Goal: Communication & Community: Answer question/provide support

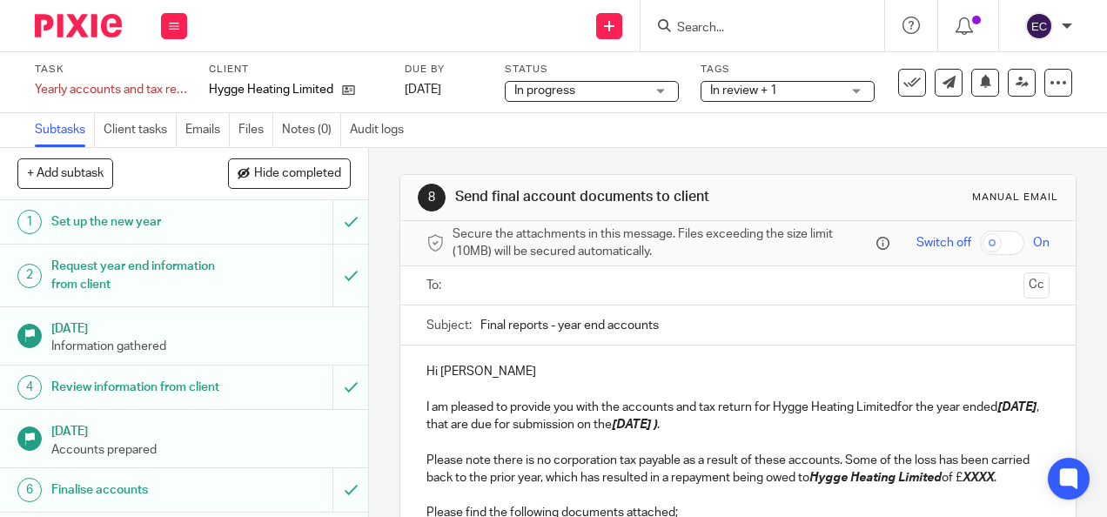
scroll to position [174, 0]
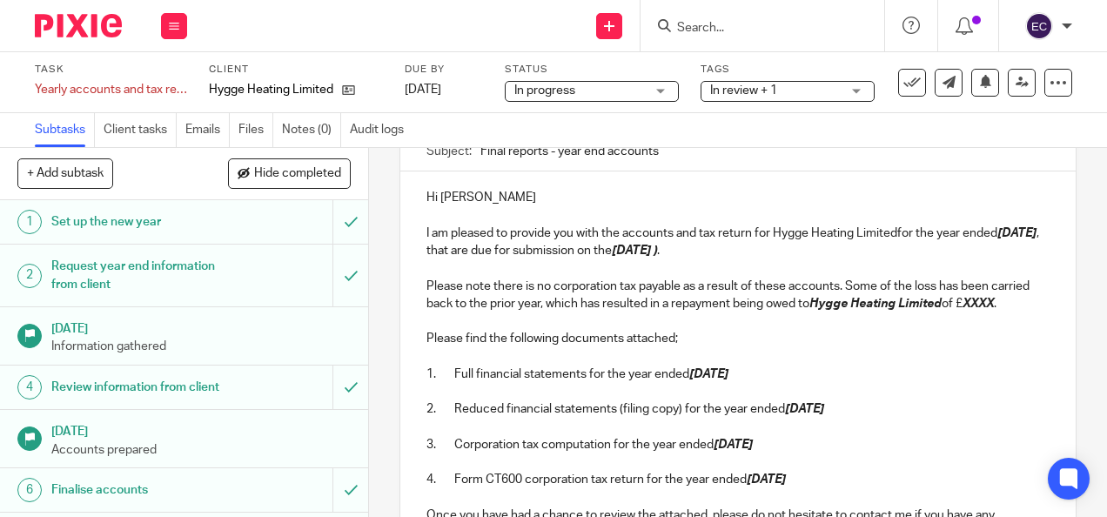
click at [705, 24] on input "Search" at bounding box center [754, 29] width 157 height 16
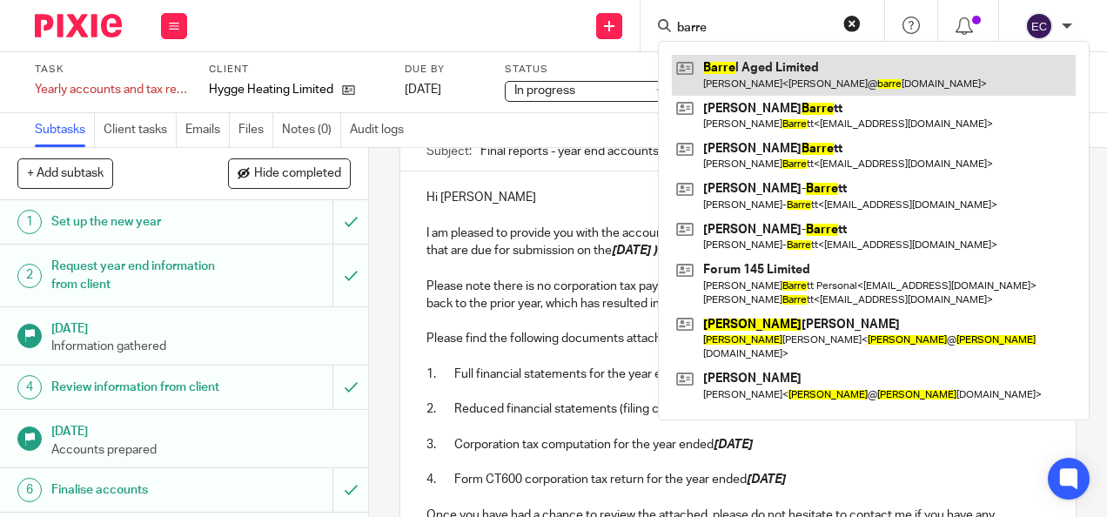
type input "barre"
click at [789, 76] on link at bounding box center [874, 75] width 404 height 40
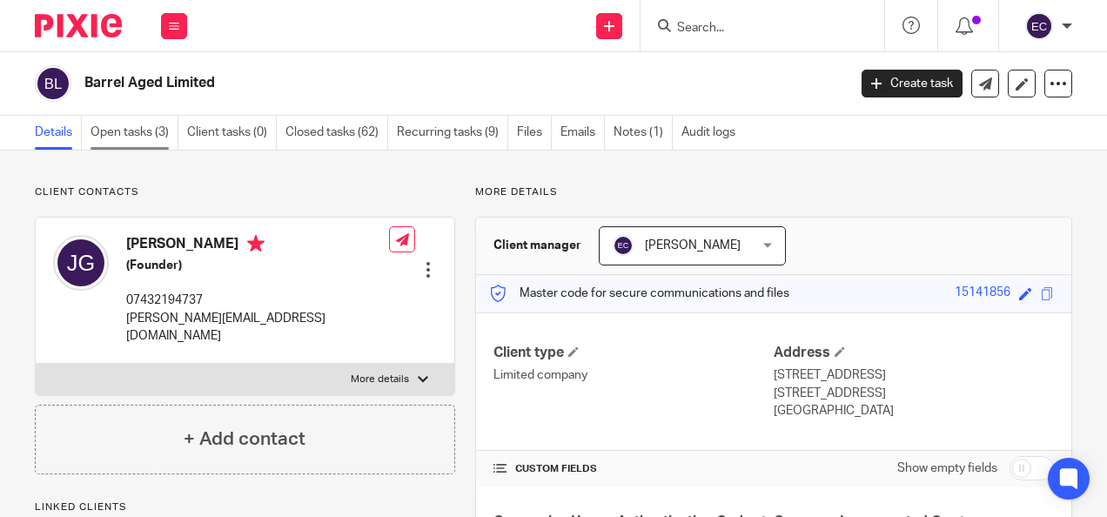
click at [133, 139] on link "Open tasks (3)" at bounding box center [135, 133] width 88 height 34
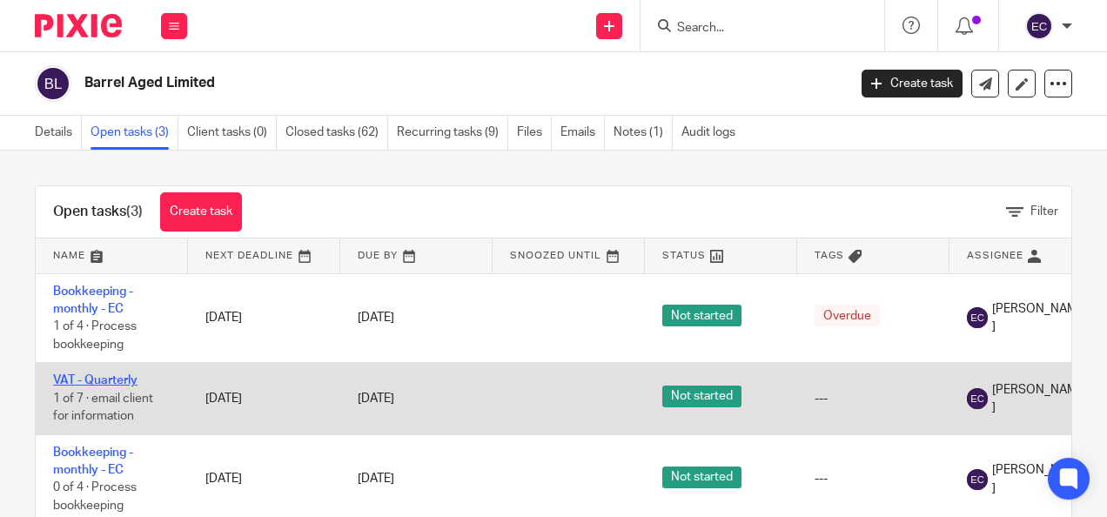
click at [94, 374] on link "VAT - Quarterly" at bounding box center [95, 380] width 84 height 12
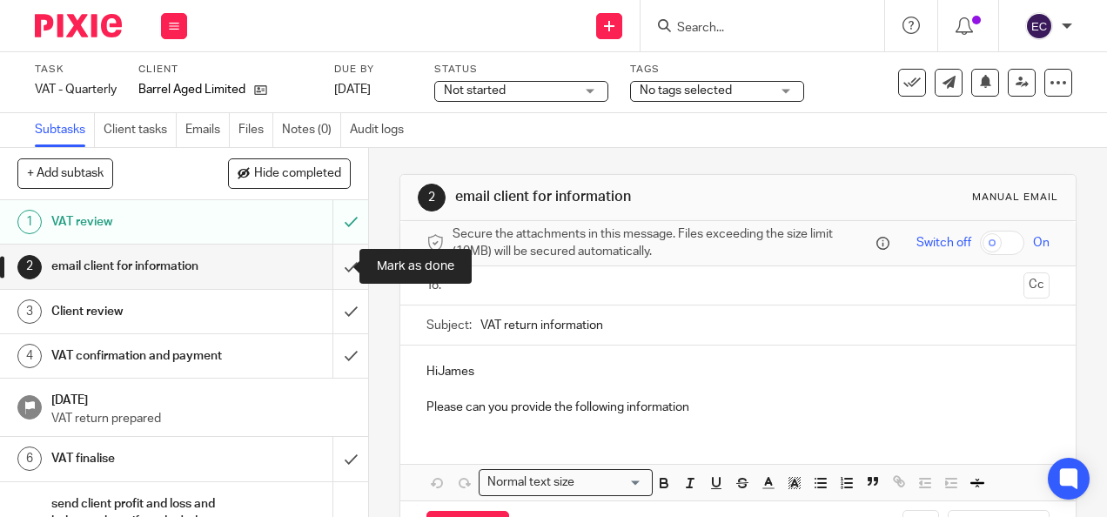
click at [333, 268] on input "submit" at bounding box center [184, 267] width 368 height 44
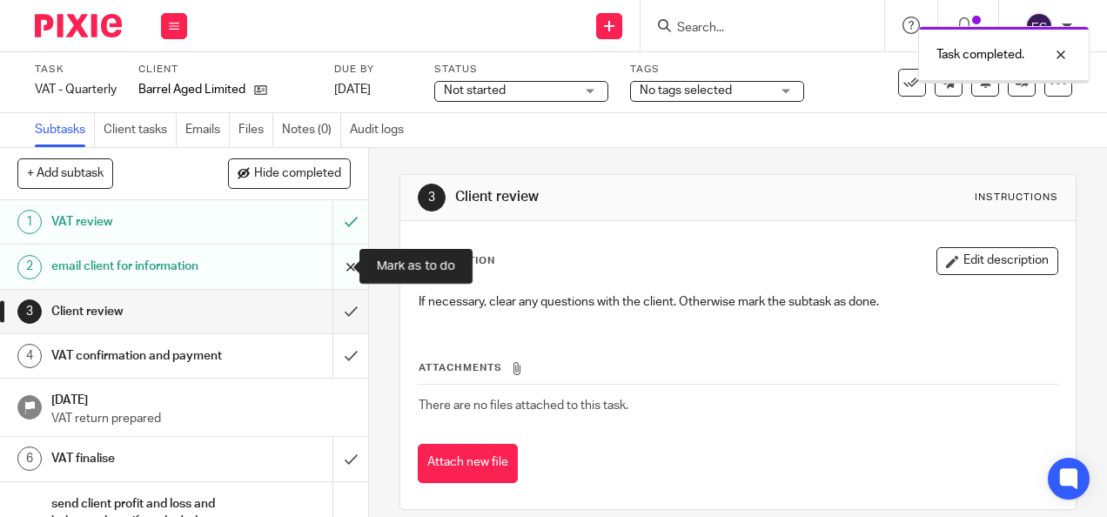
click at [340, 265] on input "submit" at bounding box center [184, 267] width 368 height 44
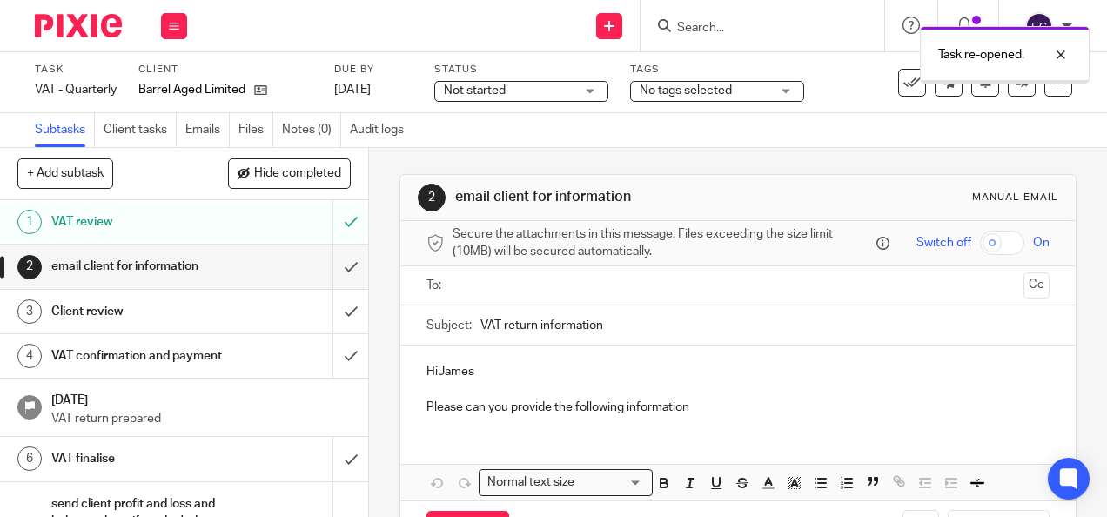
click at [498, 292] on input "text" at bounding box center [737, 286] width 557 height 20
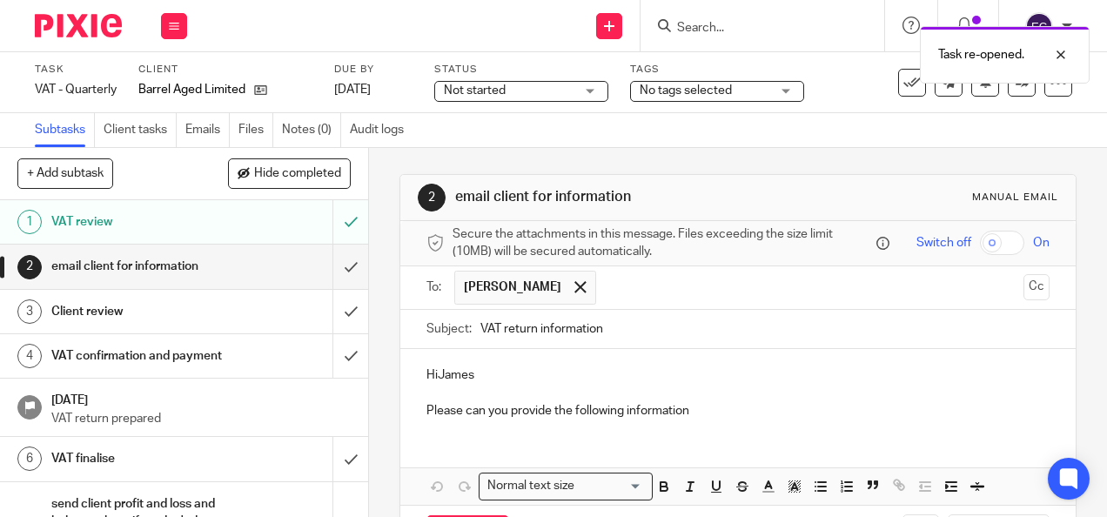
click at [432, 383] on p "HiJames" at bounding box center [738, 374] width 622 height 17
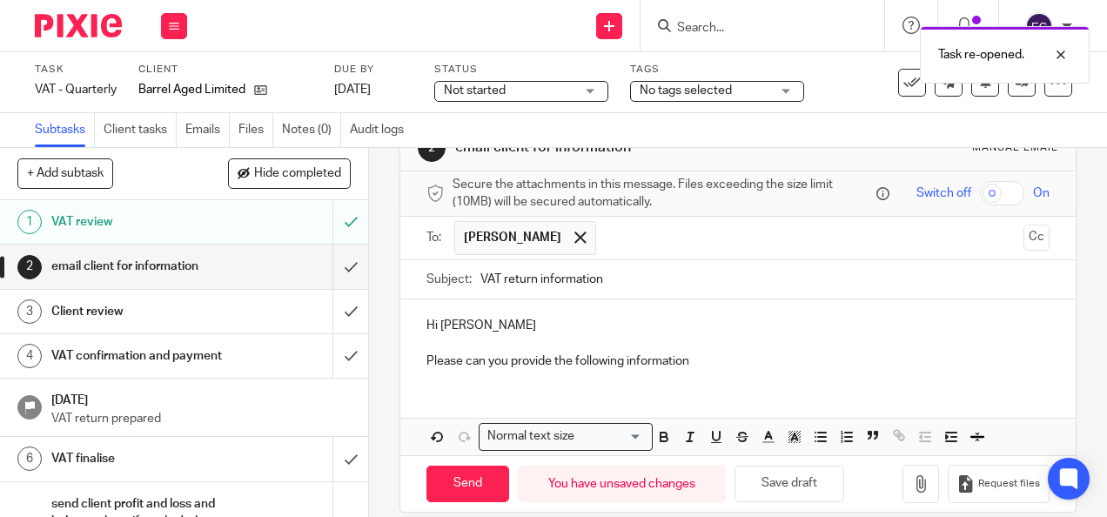
scroll to position [75, 0]
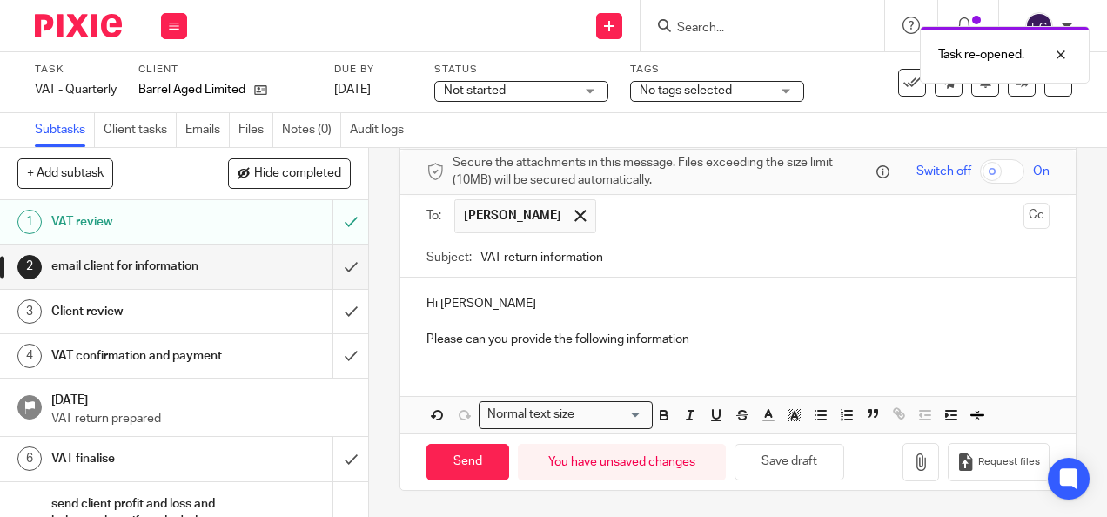
click at [700, 336] on p "Please can you provide the following information" at bounding box center [738, 339] width 622 height 17
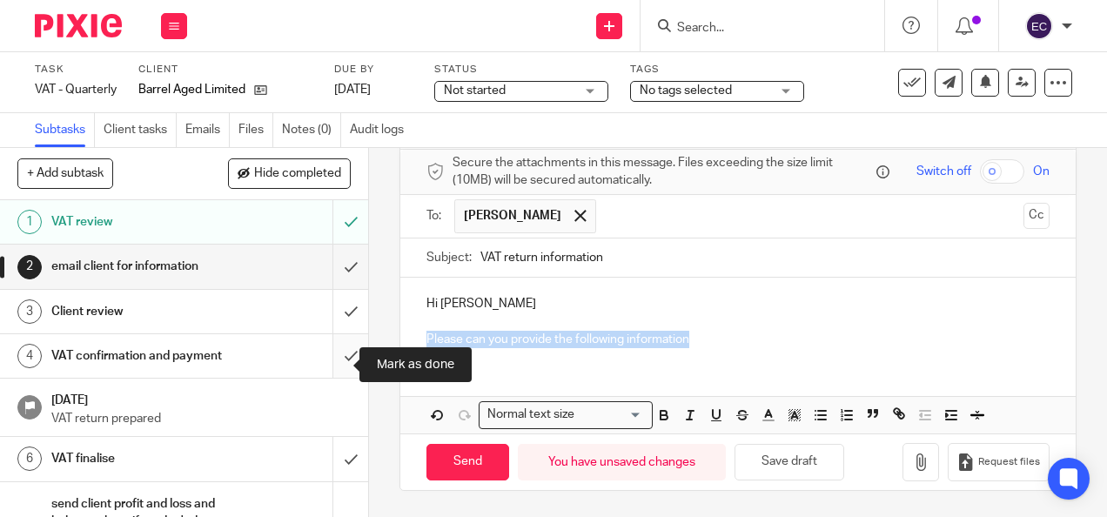
drag, startPoint x: 700, startPoint y: 338, endPoint x: 342, endPoint y: 339, distance: 357.8
click at [342, 339] on div "+ Add subtask Hide completed Cancel + Add 1 VAT review 2 email client for infor…" at bounding box center [553, 332] width 1107 height 369
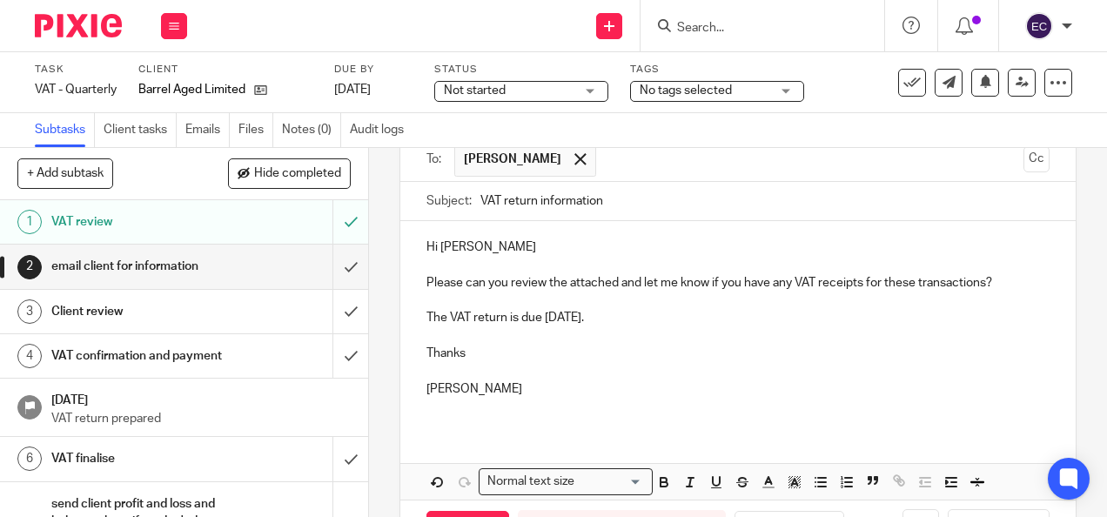
scroll to position [198, 0]
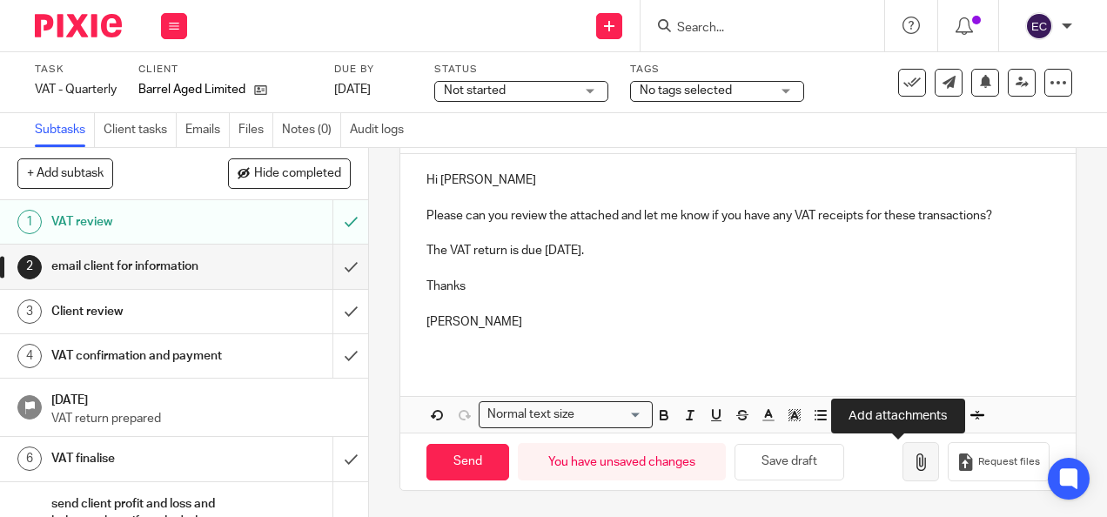
click at [912, 469] on icon "button" at bounding box center [920, 462] width 17 height 17
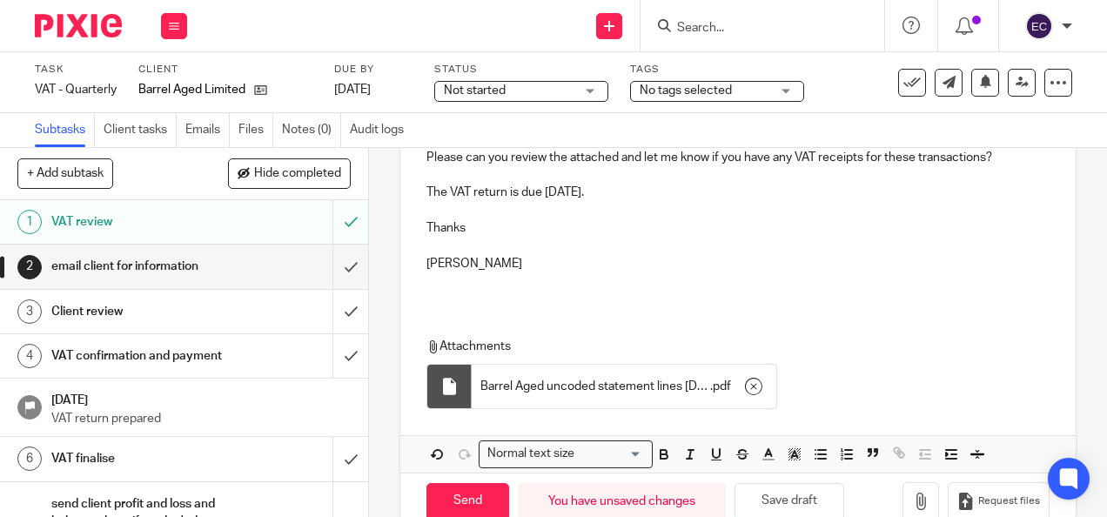
scroll to position [296, 0]
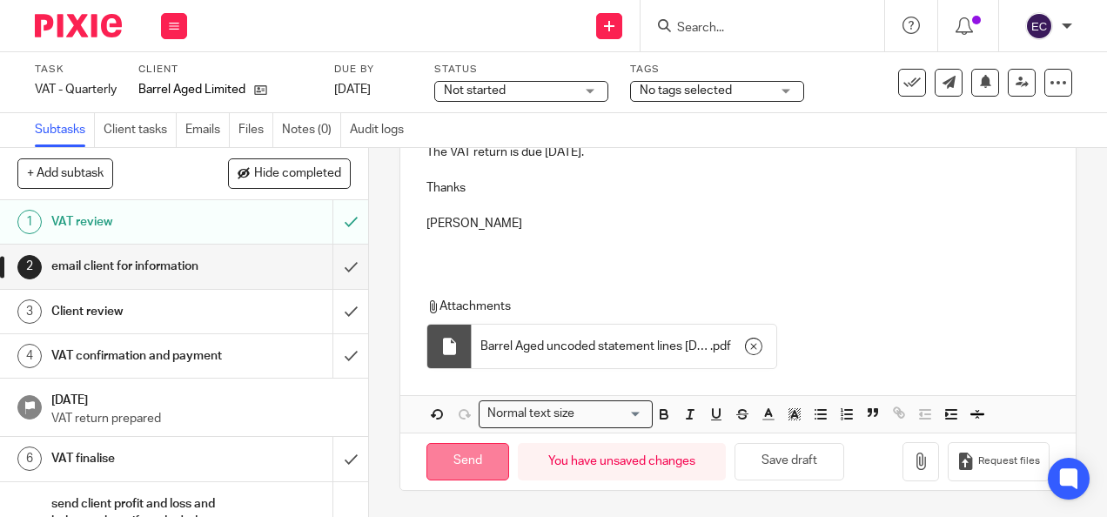
click at [471, 463] on input "Send" at bounding box center [468, 461] width 83 height 37
type input "Sent"
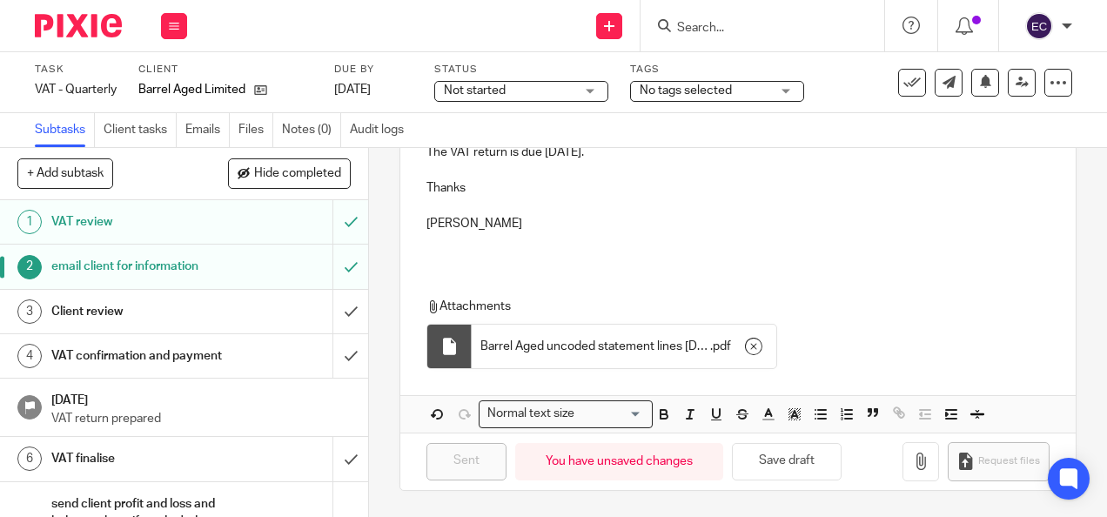
click at [812, 26] on input "Search" at bounding box center [754, 29] width 157 height 16
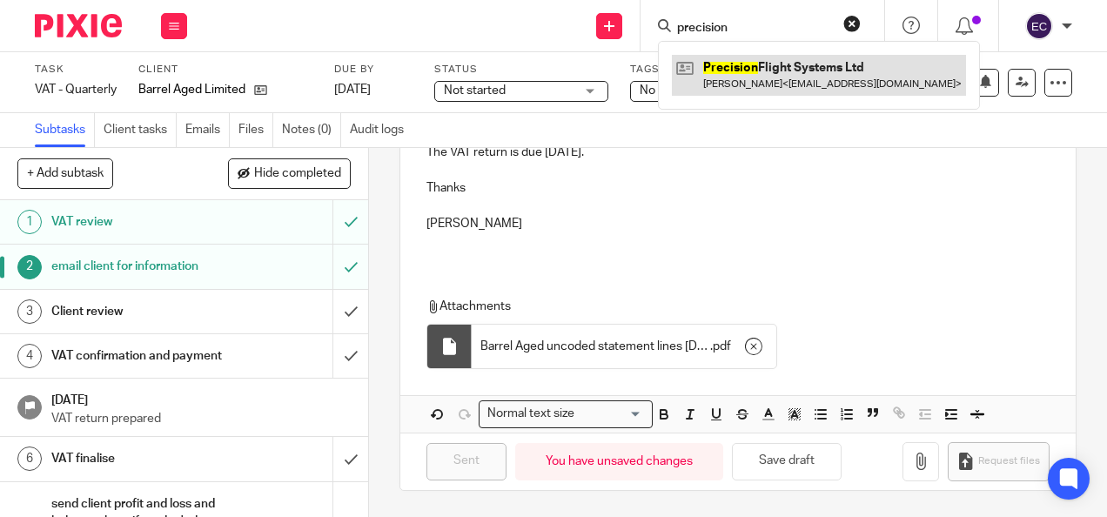
type input "precision"
click at [797, 70] on link at bounding box center [819, 75] width 294 height 40
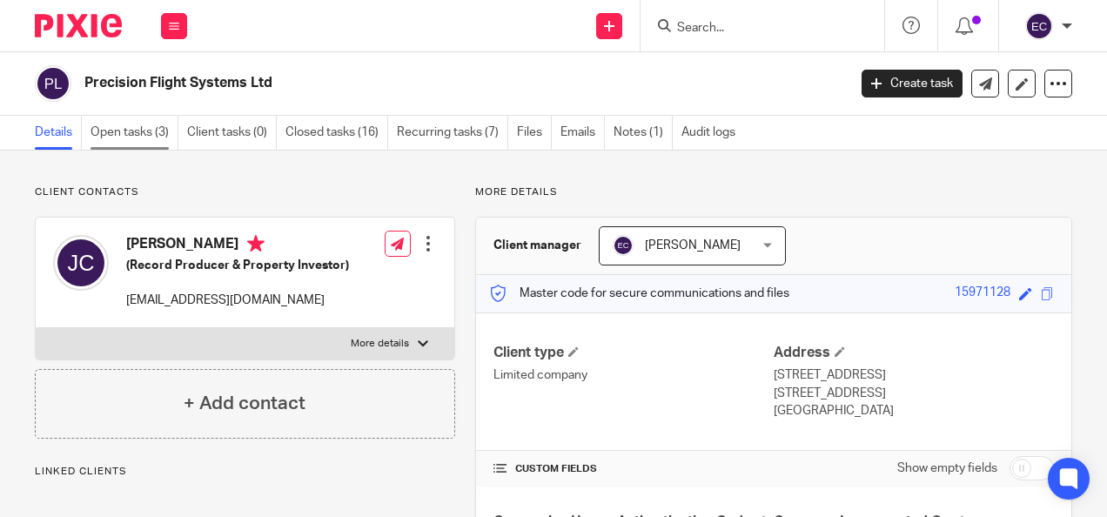
click at [157, 127] on link "Open tasks (3)" at bounding box center [135, 133] width 88 height 34
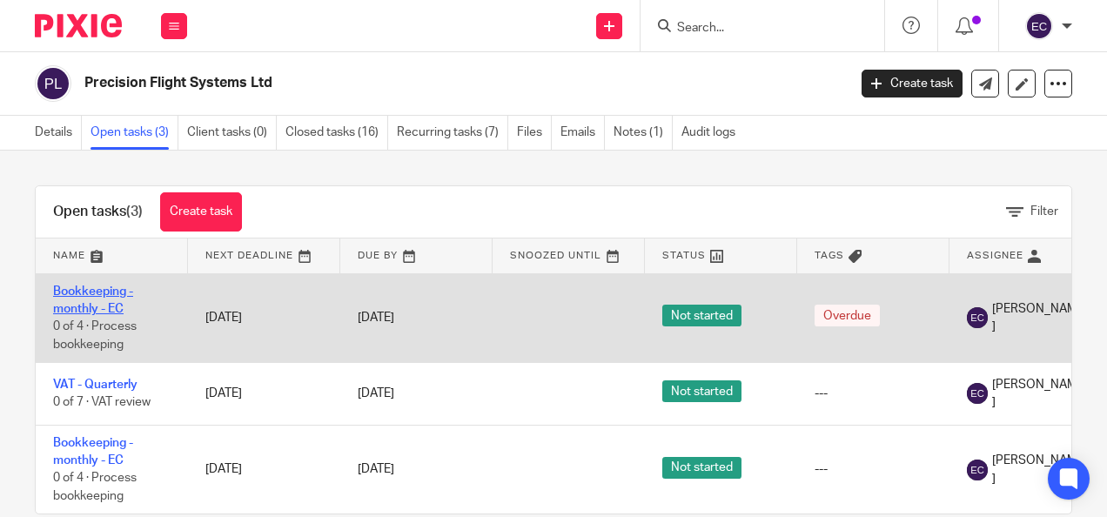
click at [70, 292] on link "Bookkeeping - monthly - EC" at bounding box center [93, 301] width 80 height 30
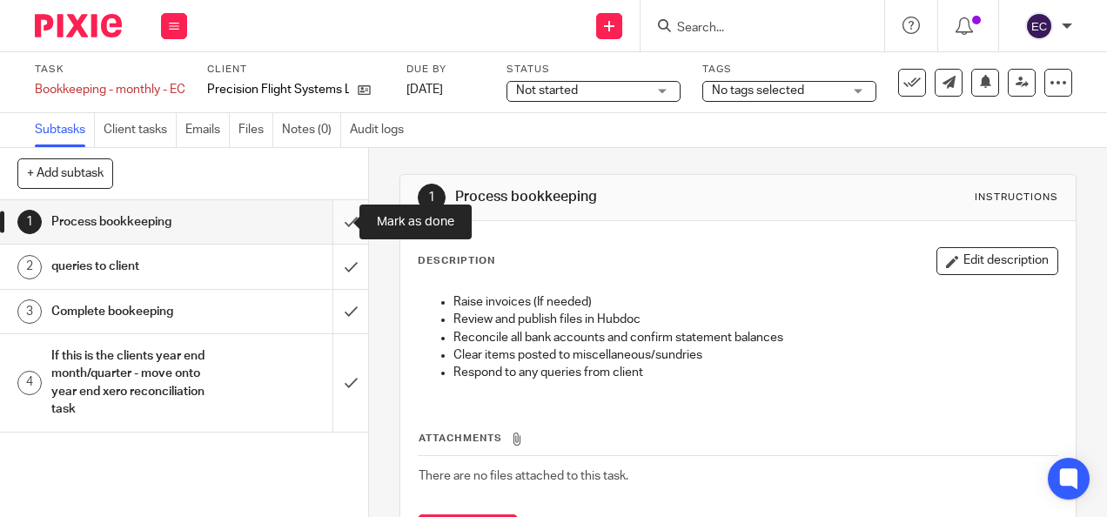
click at [333, 226] on input "submit" at bounding box center [184, 222] width 368 height 44
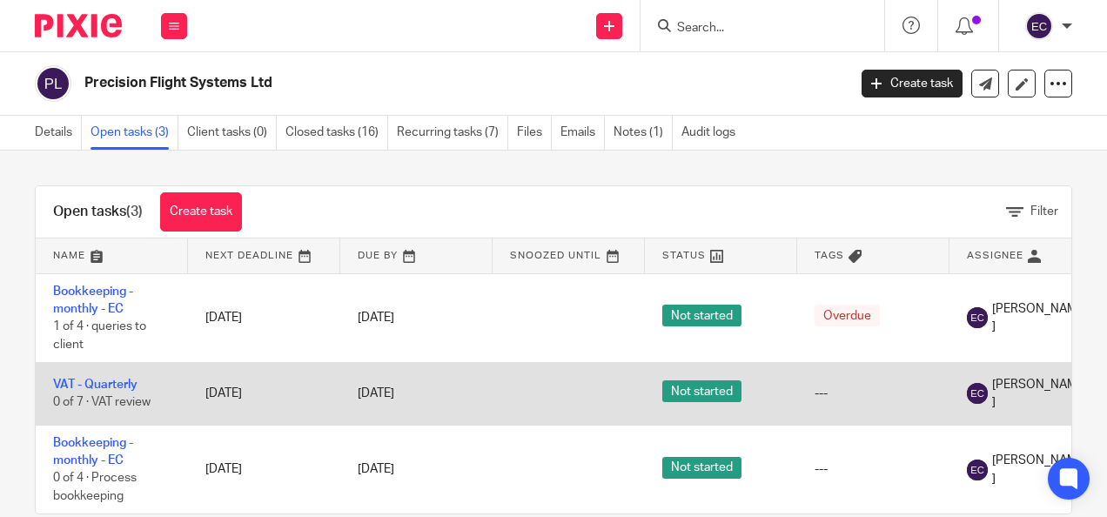
click at [78, 376] on td "VAT - Quarterly 0 of 7 · VAT review" at bounding box center [112, 394] width 152 height 62
click at [115, 379] on link "VAT - Quarterly" at bounding box center [95, 385] width 84 height 12
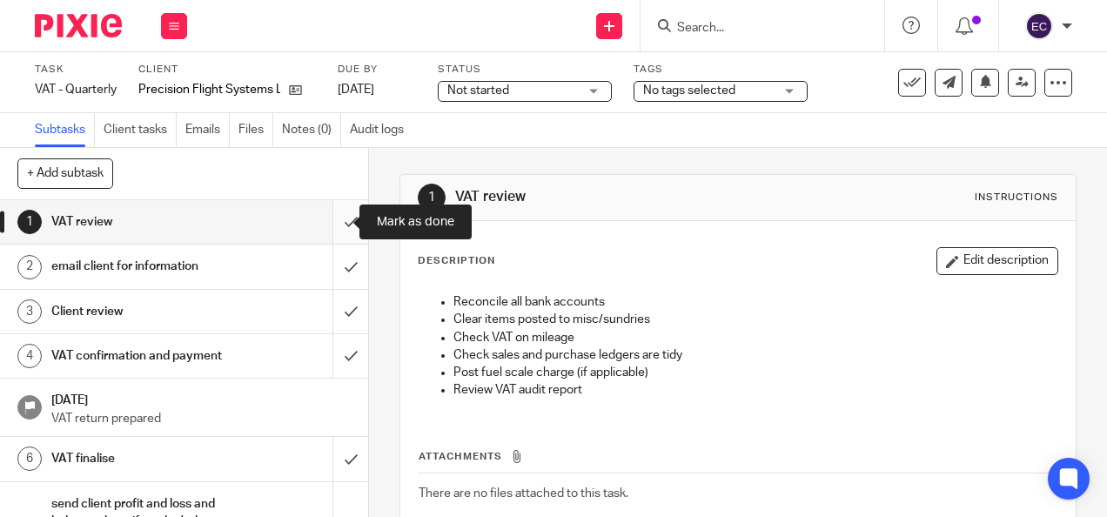
click at [326, 218] on input "submit" at bounding box center [184, 222] width 368 height 44
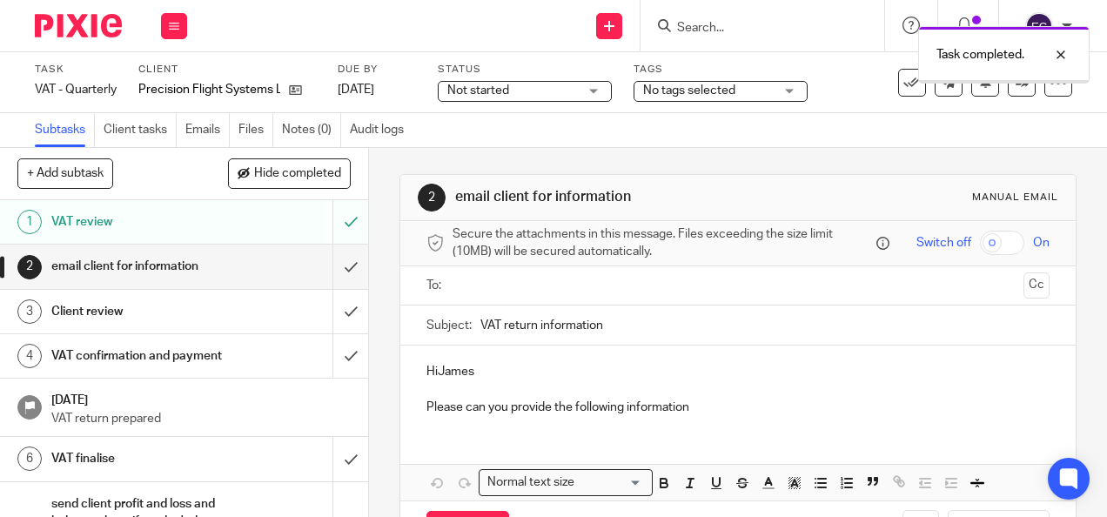
click at [552, 280] on ul at bounding box center [738, 286] width 568 height 29
click at [546, 296] on input "text" at bounding box center [737, 286] width 557 height 20
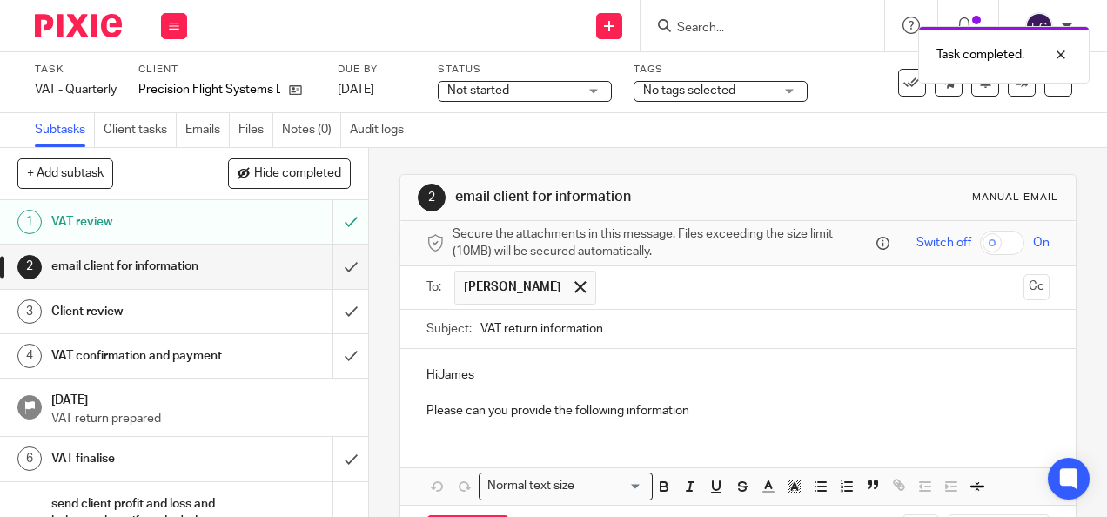
click at [608, 292] on input "text" at bounding box center [811, 288] width 412 height 34
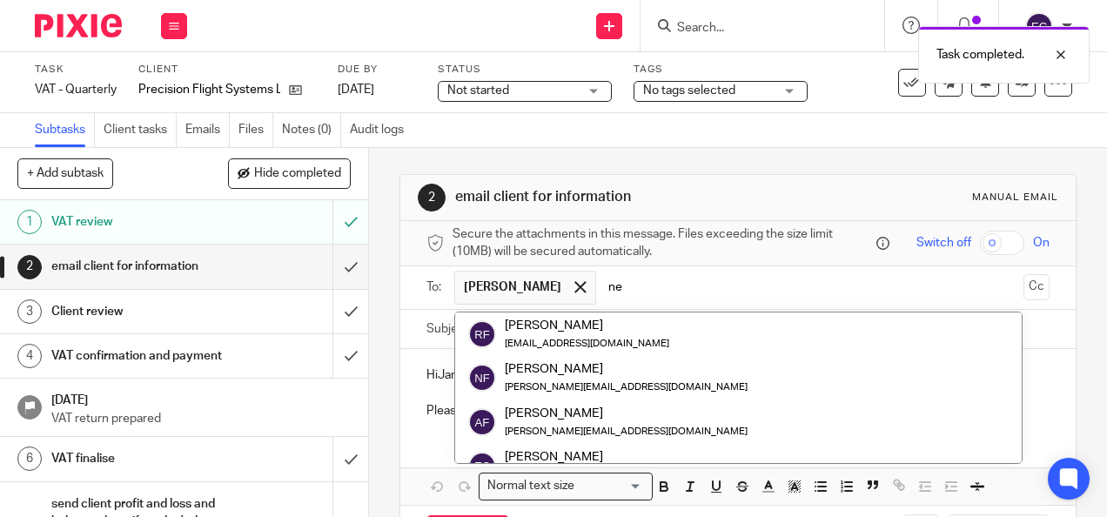
type input "n"
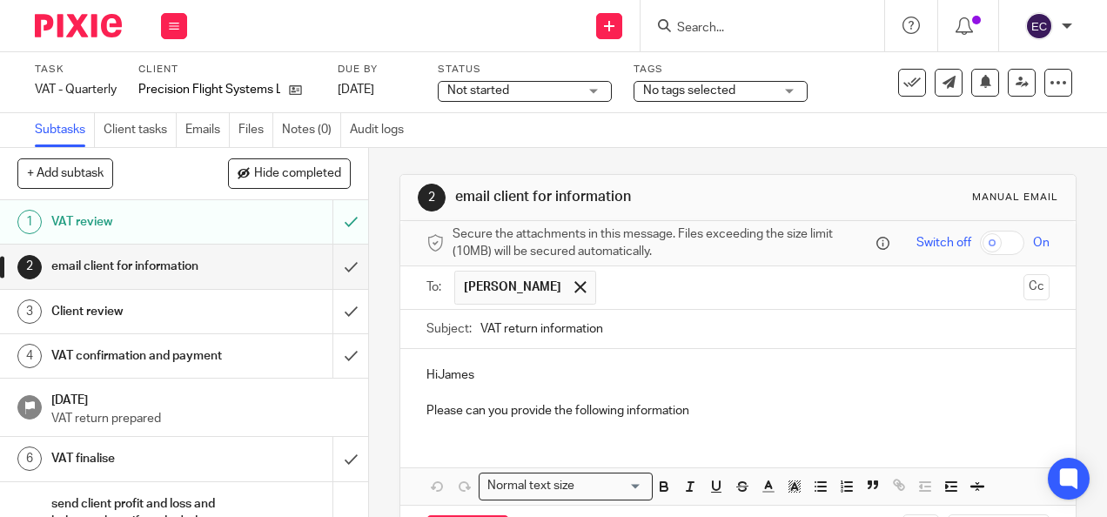
click at [467, 384] on p "HiJames" at bounding box center [738, 374] width 622 height 17
click at [435, 381] on p "HiJames" at bounding box center [738, 374] width 622 height 17
drag, startPoint x: 721, startPoint y: 417, endPoint x: 502, endPoint y: 435, distance: 219.3
click at [502, 433] on div "Hi James Please can you provide the following information" at bounding box center [737, 391] width 675 height 84
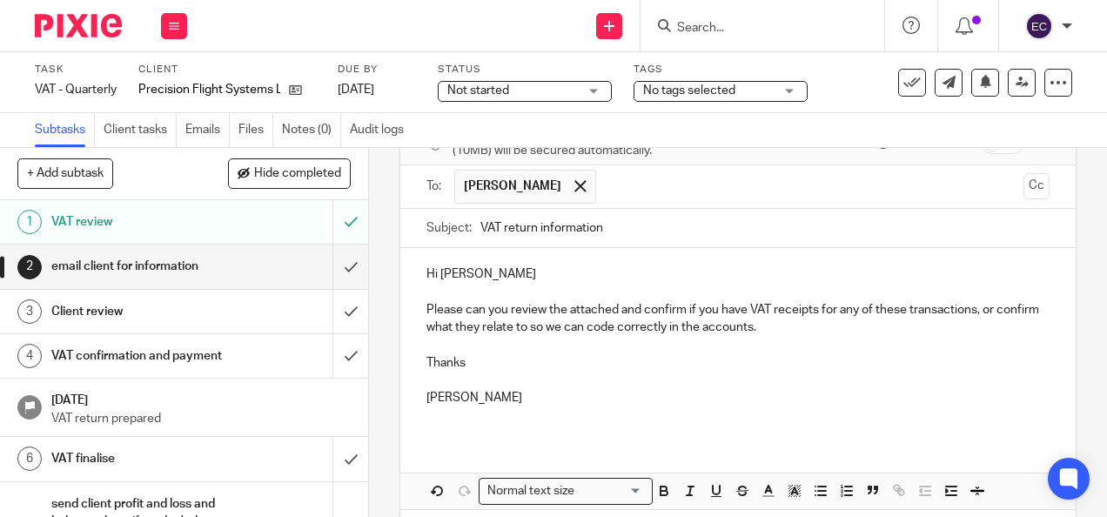
scroll to position [180, 0]
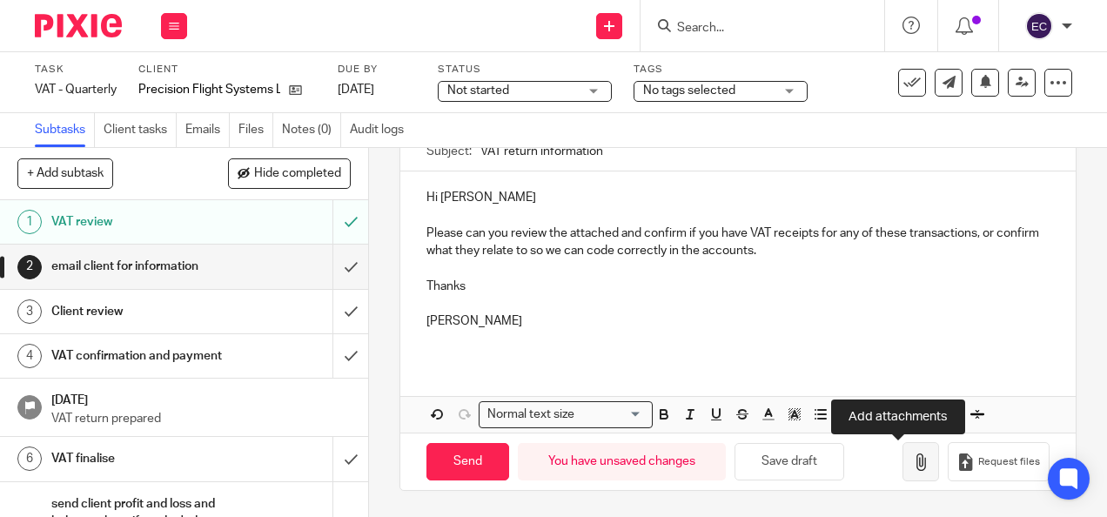
click at [912, 467] on icon "button" at bounding box center [920, 462] width 17 height 17
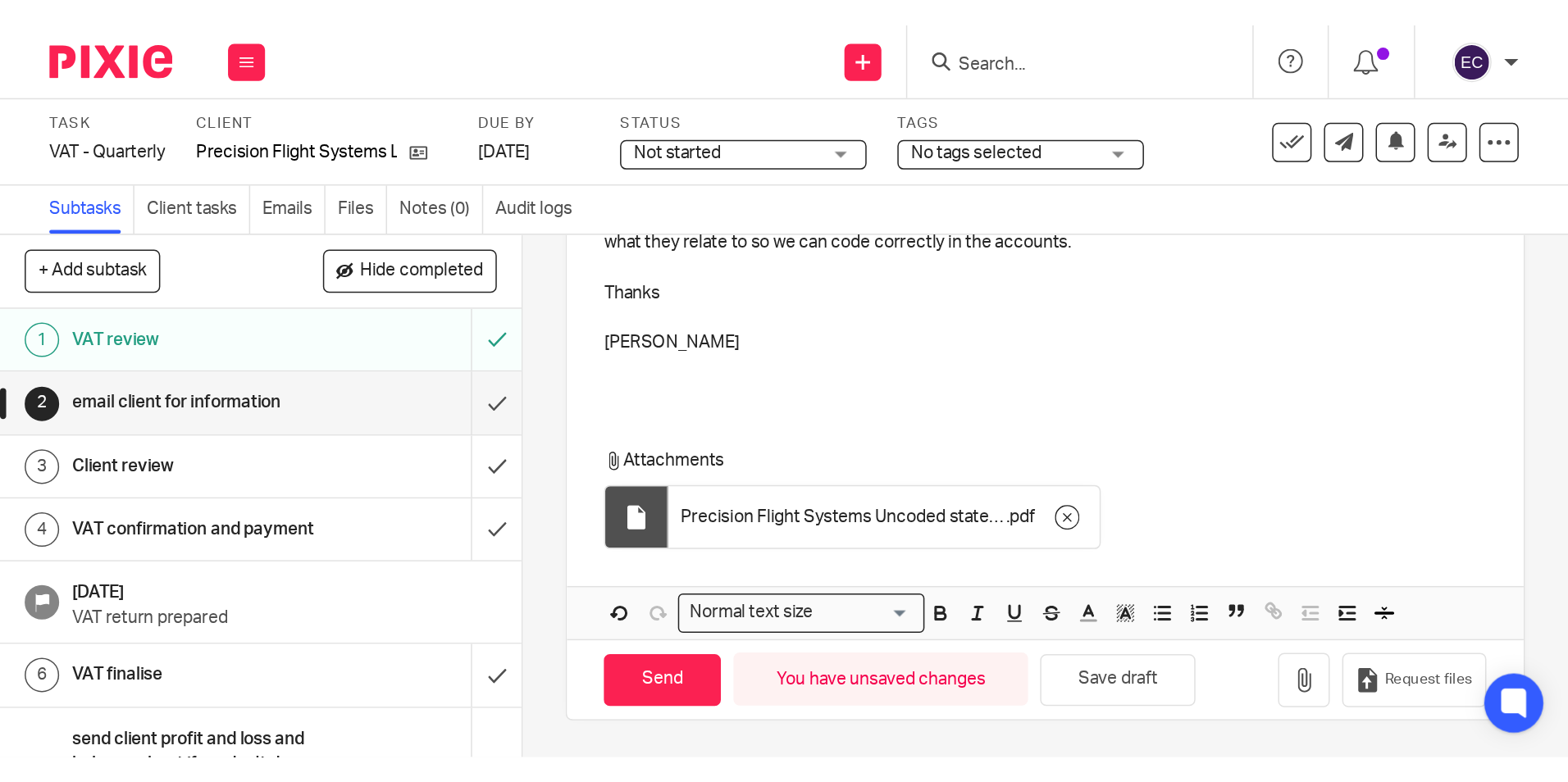
scroll to position [263, 0]
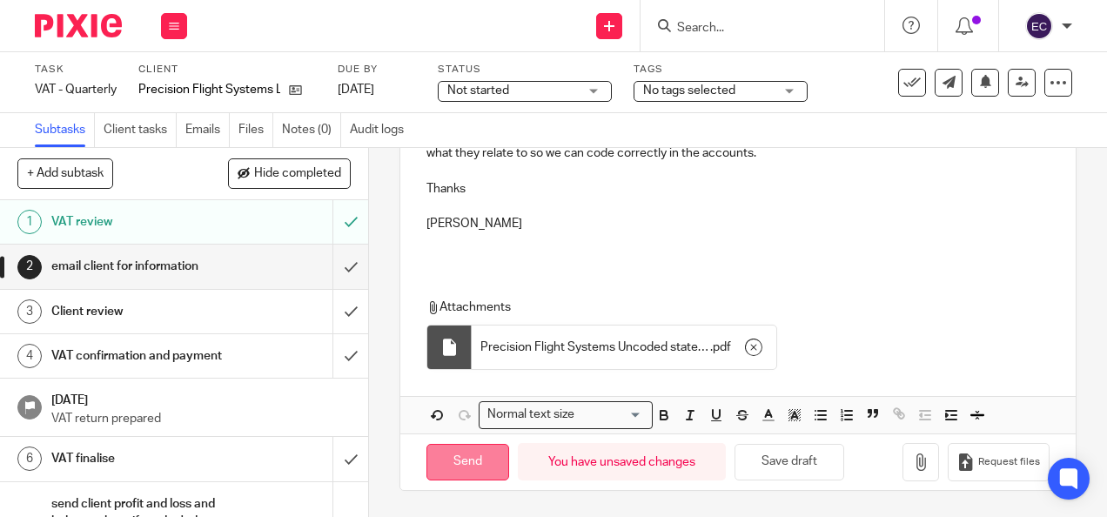
click at [443, 461] on input "Send" at bounding box center [468, 462] width 83 height 37
type input "Sent"
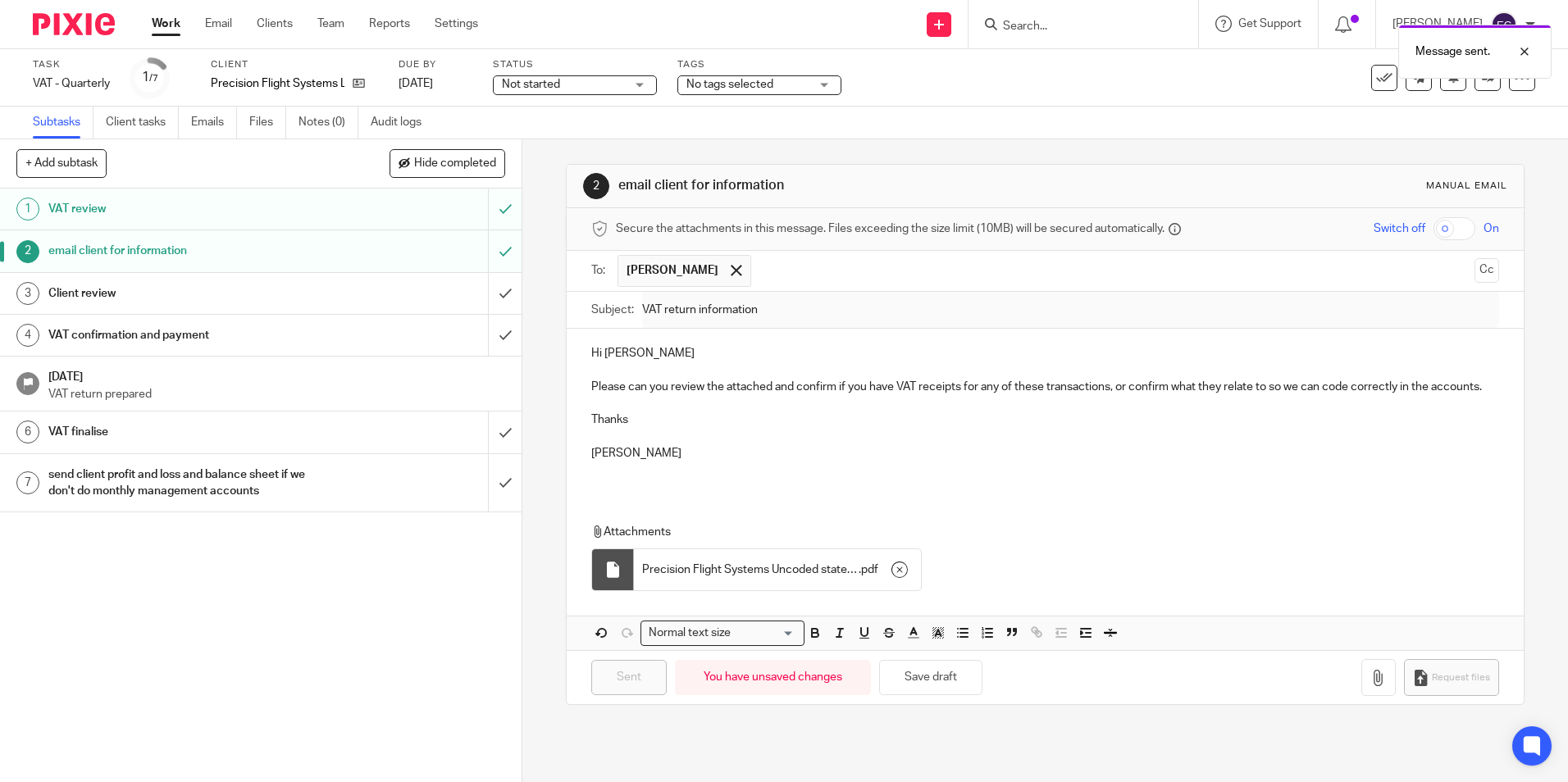
scroll to position [0, 0]
click at [1042, 16] on form at bounding box center [1088, 24] width 174 height 21
click at [1042, 23] on div "Message sent." at bounding box center [1168, 47] width 768 height 62
click at [1032, 34] on div "Message sent." at bounding box center [1168, 47] width 768 height 62
click at [1031, 33] on input "Search" at bounding box center [1075, 27] width 148 height 15
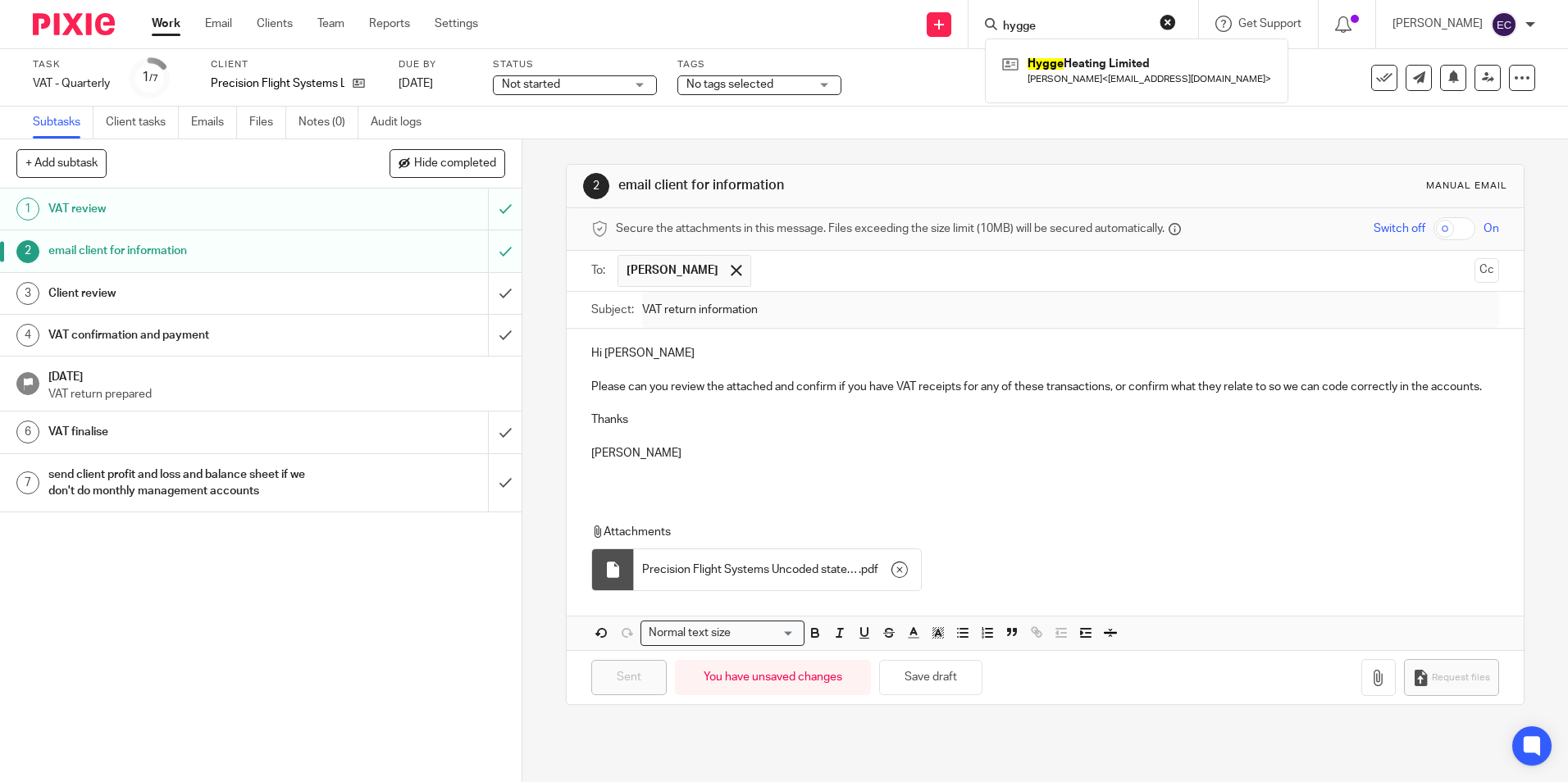
type input "hygge"
click button "submit" at bounding box center [0, 0] width 0 height 0
click at [1042, 55] on link at bounding box center [1136, 71] width 277 height 38
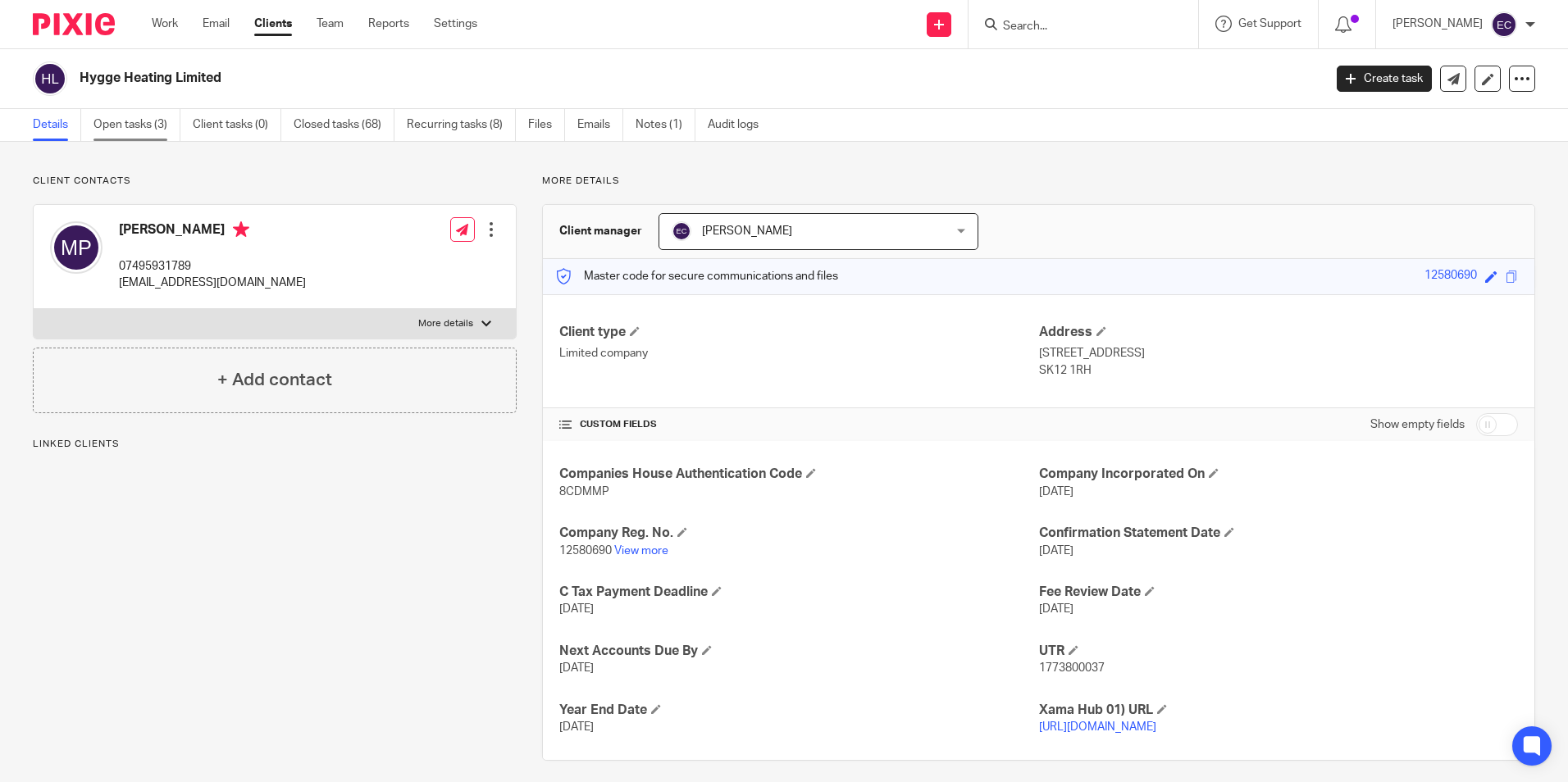
click at [136, 122] on link "Open tasks (3)" at bounding box center [137, 125] width 87 height 32
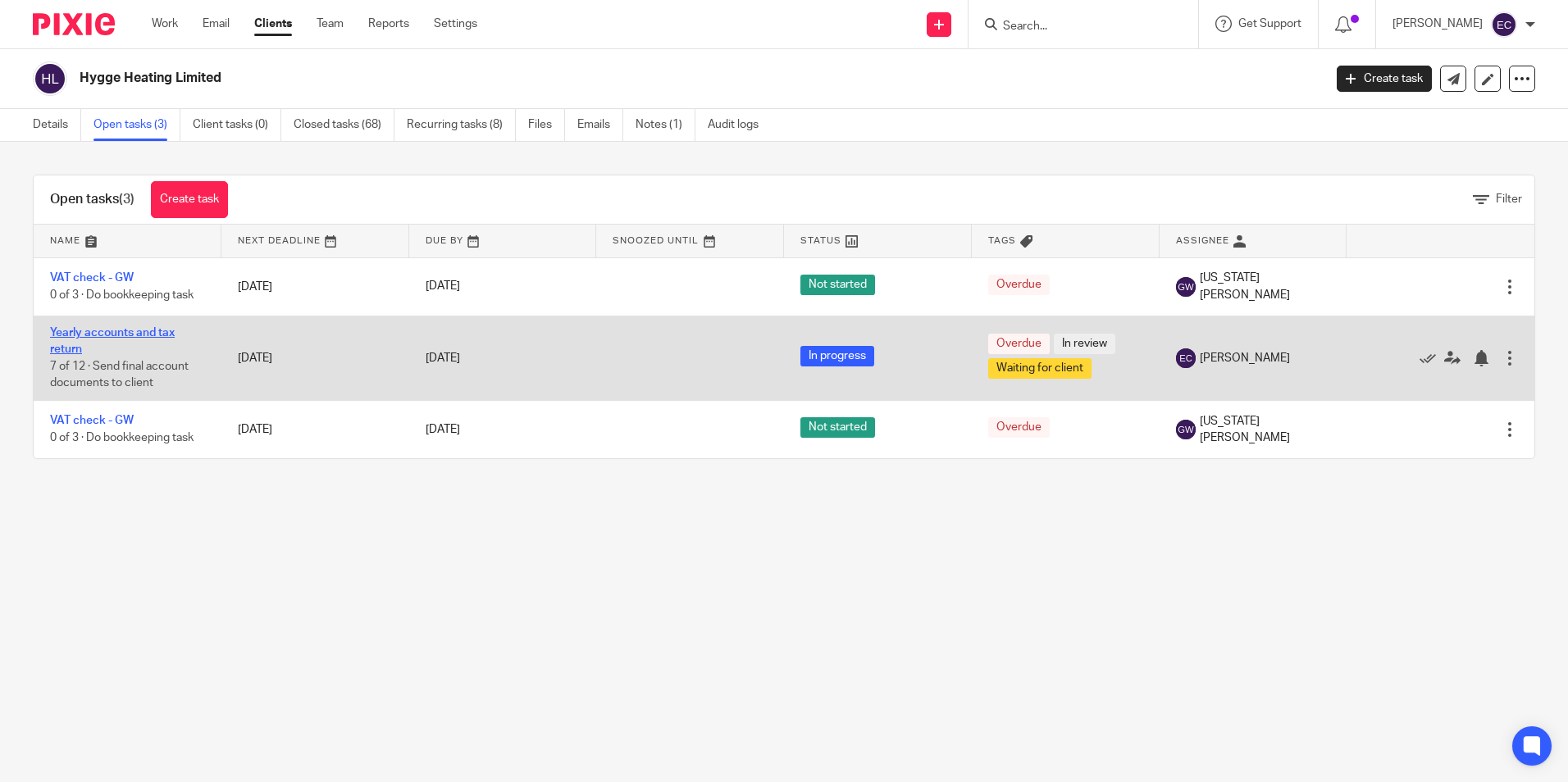
click at [111, 333] on link "Yearly accounts and tax return" at bounding box center [112, 341] width 124 height 28
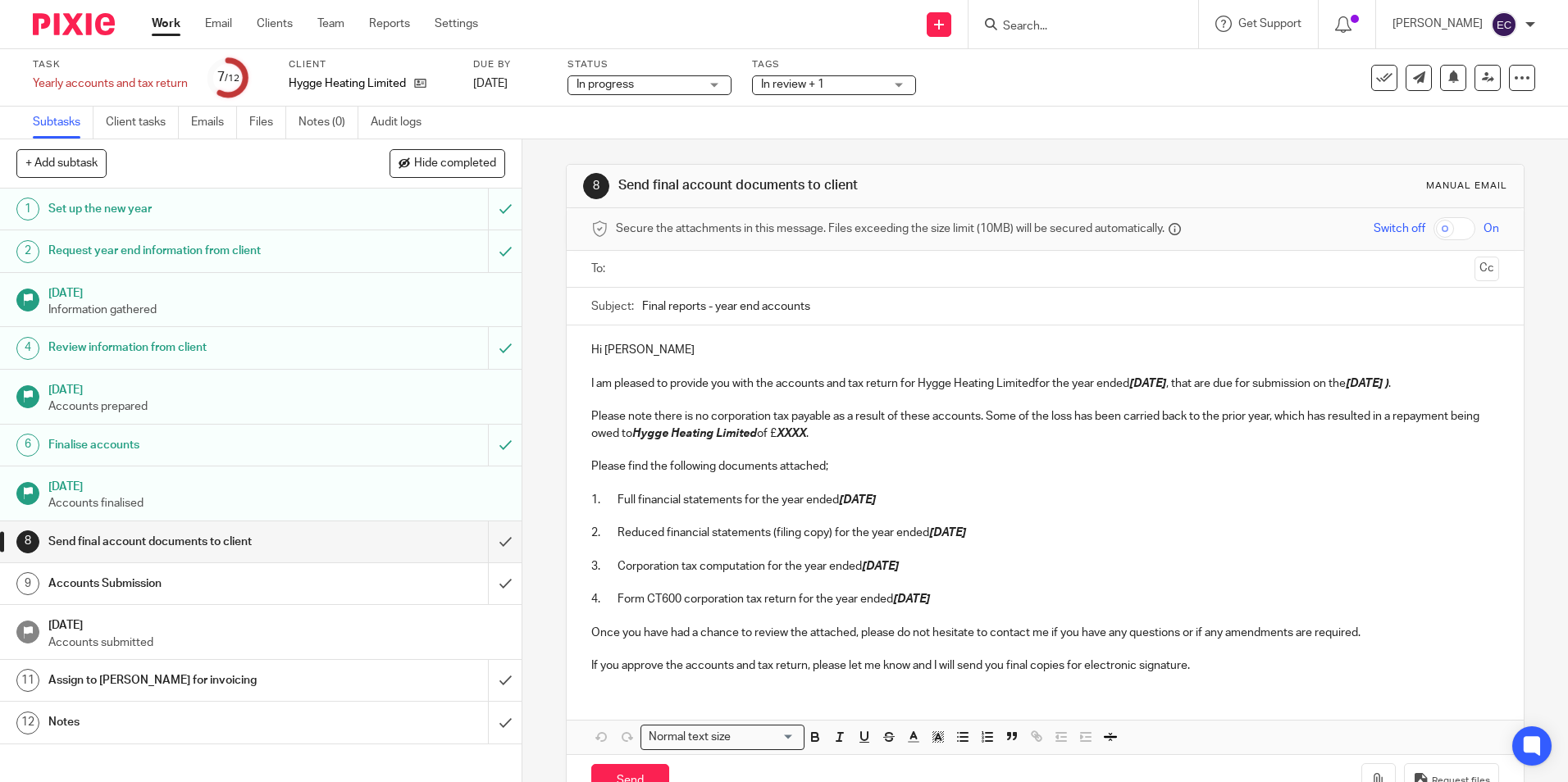
click at [707, 269] on input "text" at bounding box center [1044, 269] width 845 height 19
click at [681, 361] on p "Hi Matthew" at bounding box center [1045, 352] width 907 height 16
drag, startPoint x: 658, startPoint y: 355, endPoint x: 624, endPoint y: 358, distance: 34.1
click at [624, 358] on p "Hi Matthew" at bounding box center [1045, 352] width 907 height 16
click at [925, 314] on input "Final reports - year end accounts" at bounding box center [1070, 310] width 857 height 37
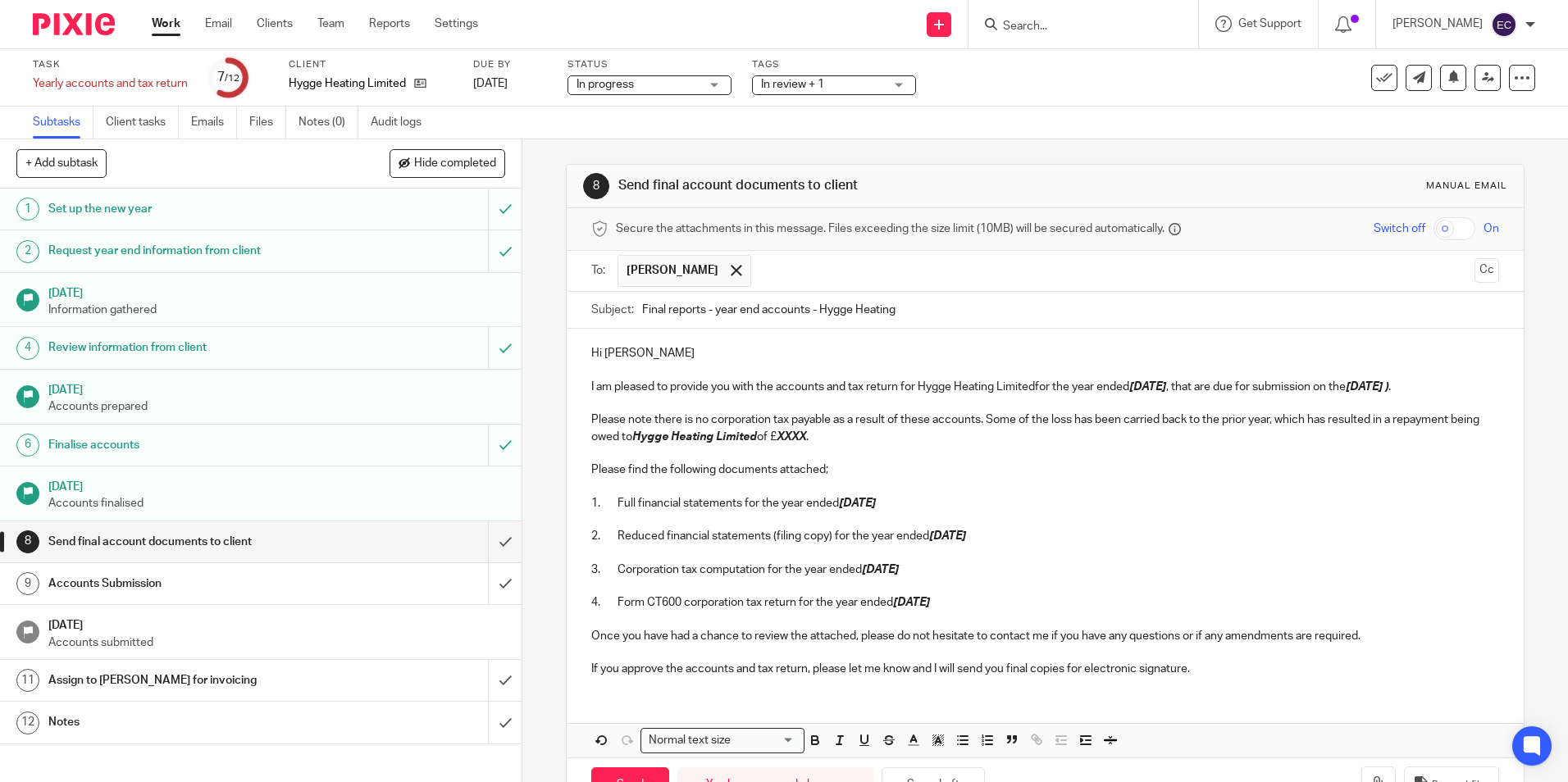
type input "Final reports - year end accounts - Hygge Heating"
click at [1037, 393] on p "I am pleased to provide you with the accounts and tax return for Hygge Heating …" at bounding box center [1045, 386] width 907 height 16
click at [1035, 393] on p "I am pleased to provide you with the accounts and tax return for Hygge Heating …" at bounding box center [1045, 386] width 907 height 16
click at [1391, 390] on em "31 Jan 2026 )" at bounding box center [1369, 387] width 42 height 11
click at [1003, 421] on p "Please note there is no corporation tax payable as a result of these accounts. …" at bounding box center [1045, 429] width 907 height 34
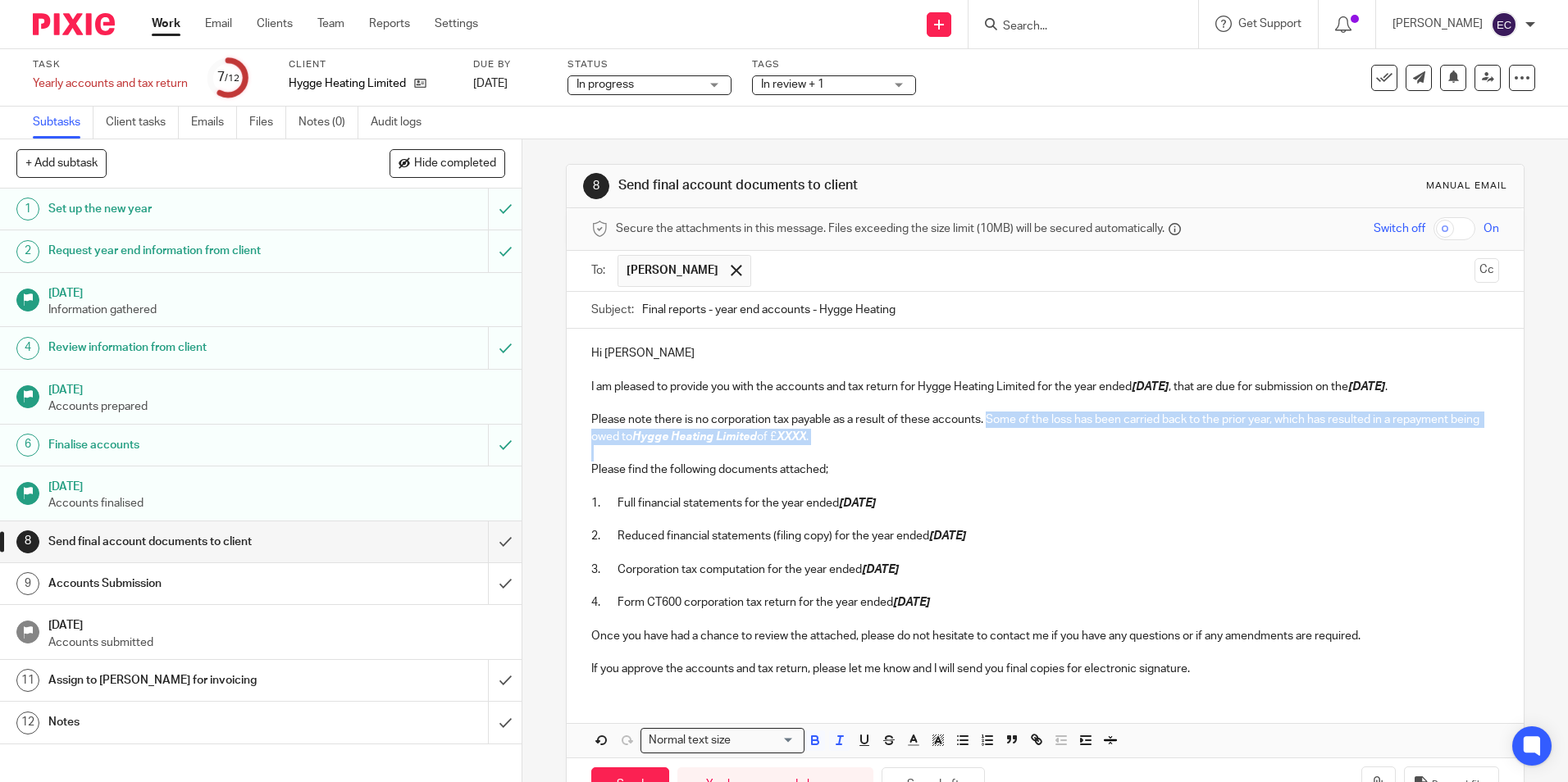
drag, startPoint x: 985, startPoint y: 421, endPoint x: 1067, endPoint y: 451, distance: 87.3
click at [1067, 451] on div "Hi Matt I am pleased to provide you with the accounts and tax return for Hygge …" at bounding box center [1045, 509] width 956 height 361
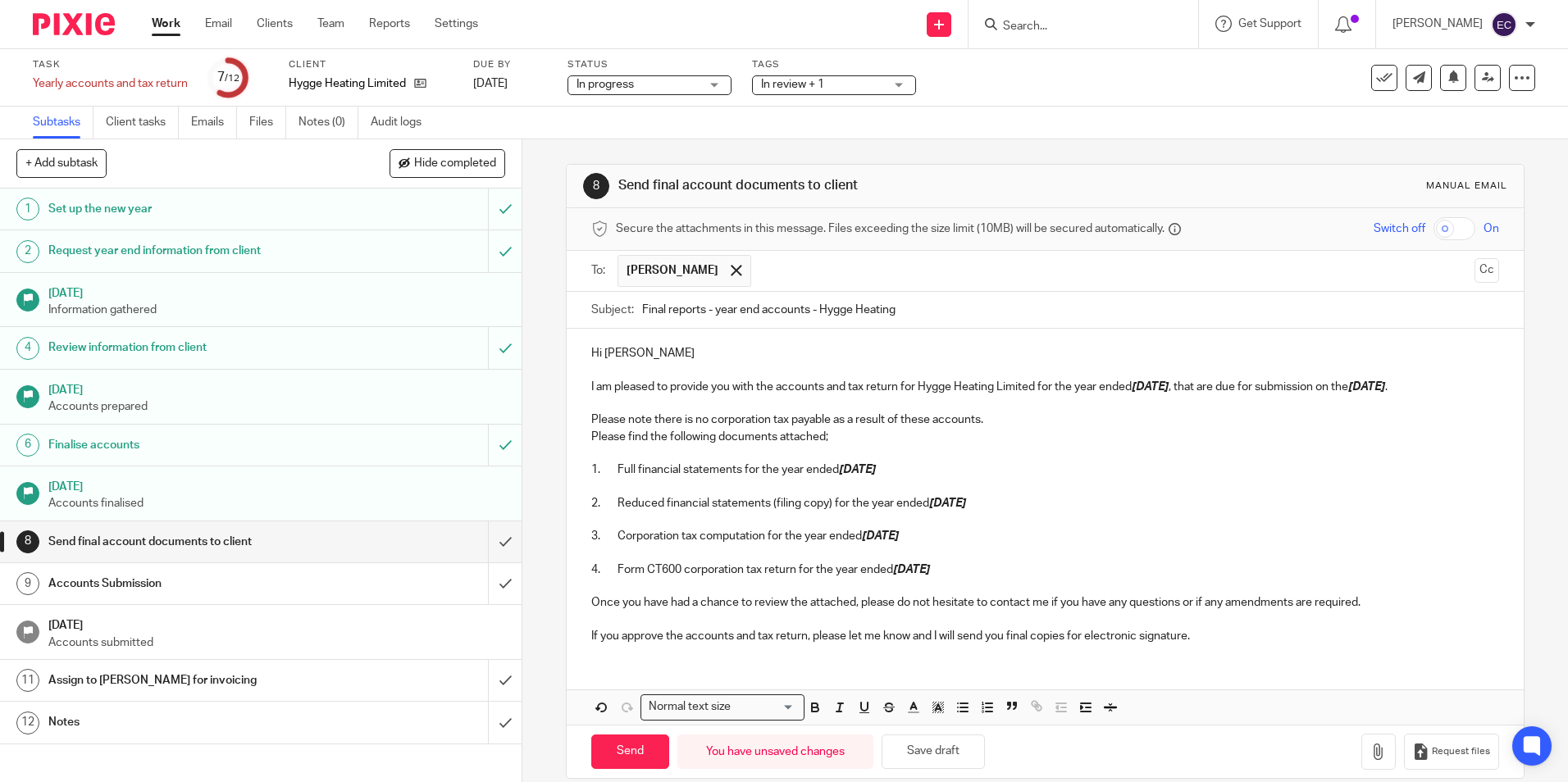
click at [1207, 631] on p "If you approve the accounts and tax return, please let me know and I will send …" at bounding box center [1045, 636] width 907 height 16
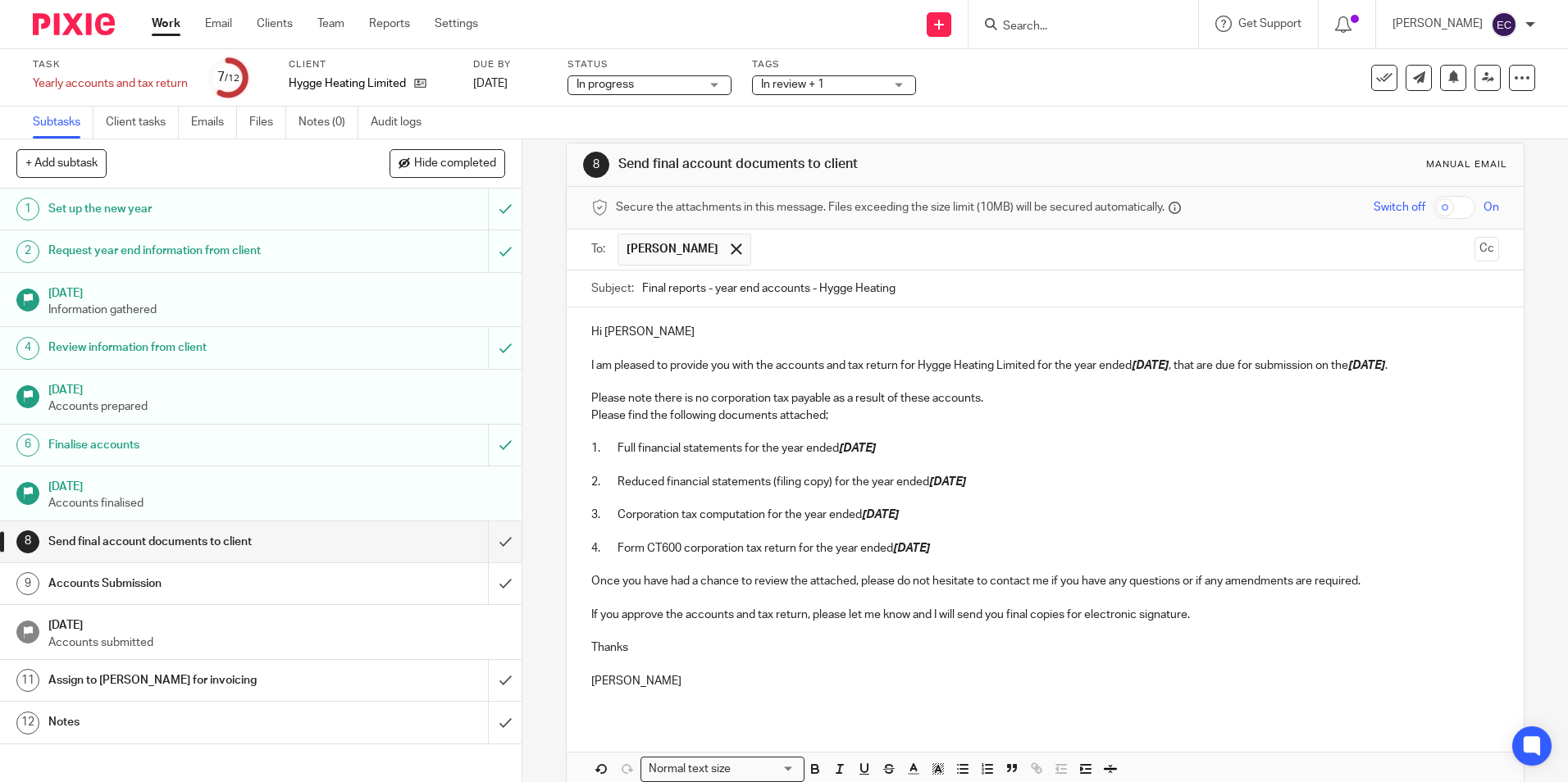
click at [592, 415] on p "Please find the following documents attached;" at bounding box center [1045, 415] width 907 height 16
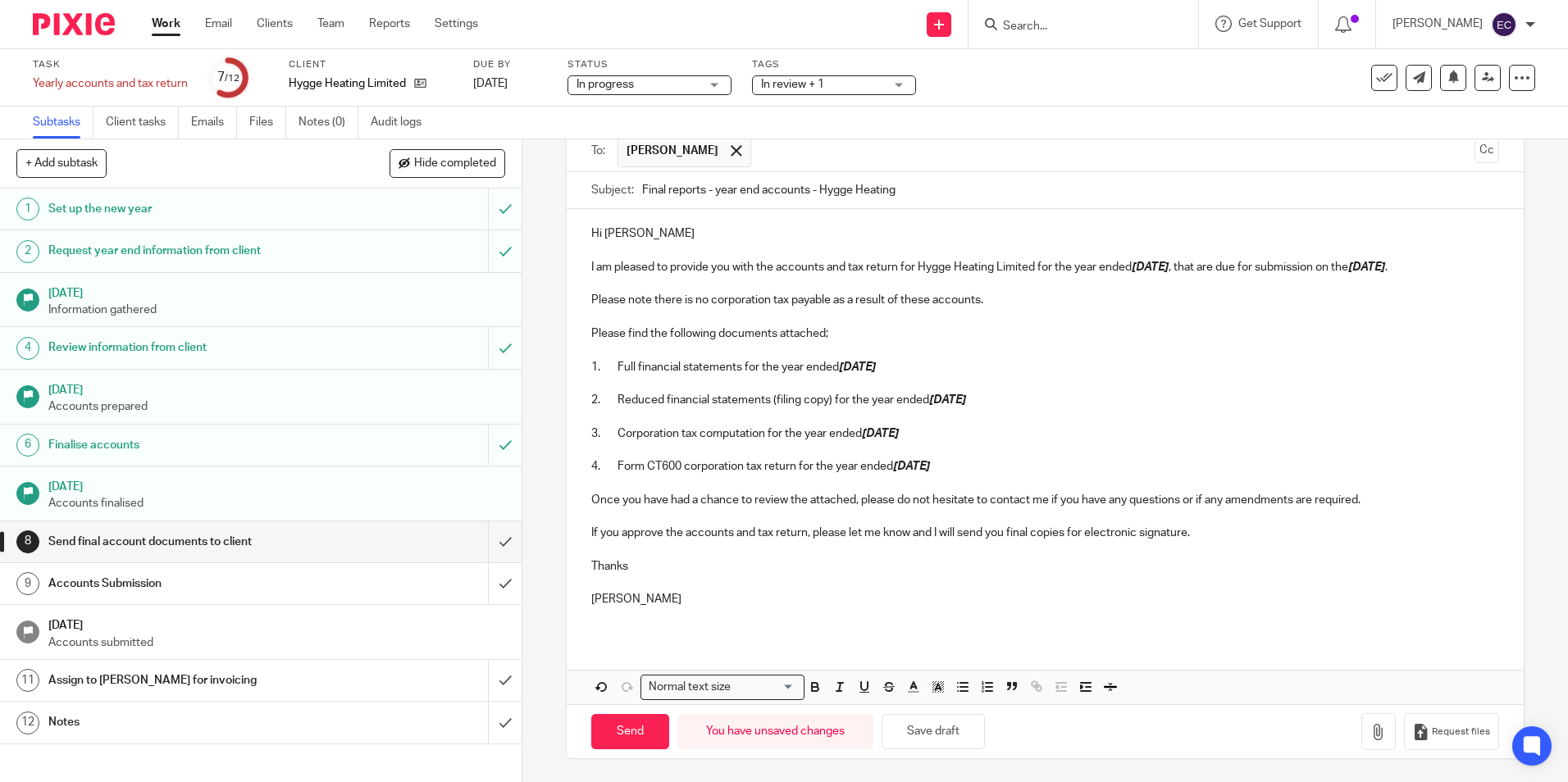
scroll to position [122, 0]
click at [1371, 728] on icon "button" at bounding box center [1379, 730] width 16 height 16
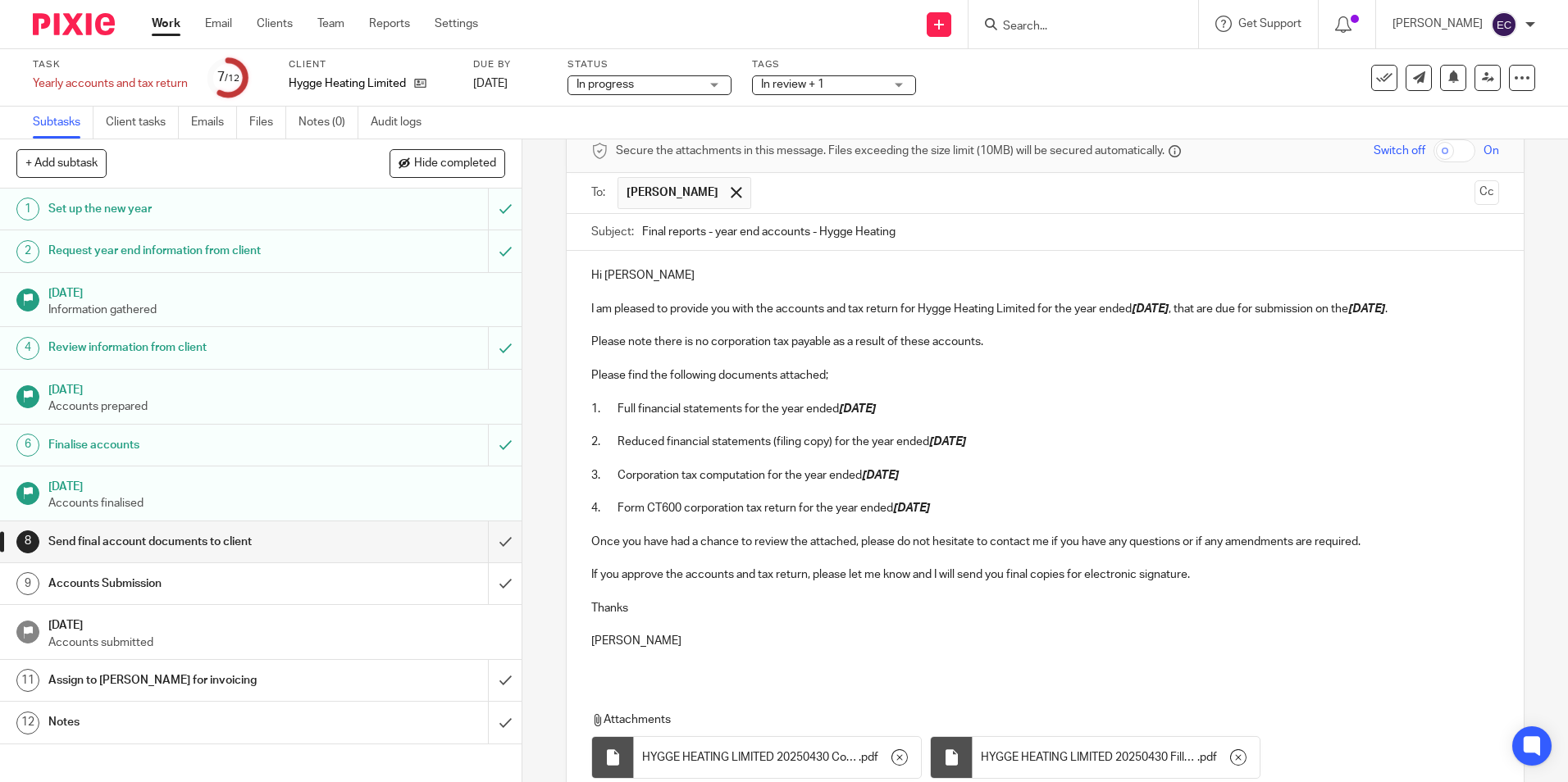
scroll to position [40, 0]
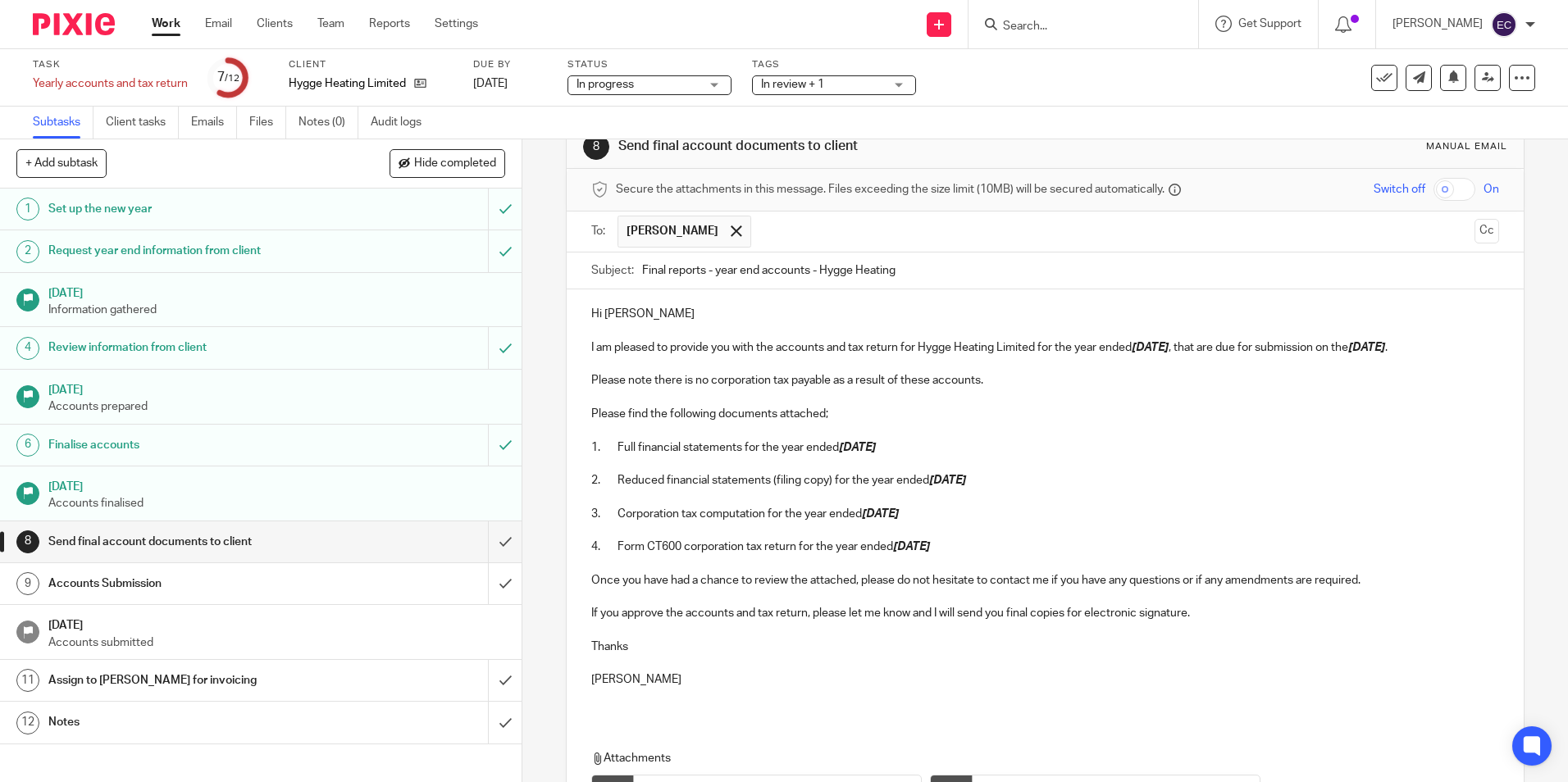
click at [1004, 377] on p "Please note there is no corporation tax payable as a result of these accounts." at bounding box center [1045, 380] width 907 height 16
click at [584, 375] on div "Hi Matt I am pleased to provide you with the accounts and tax return for Hygge …" at bounding box center [1045, 503] width 956 height 428
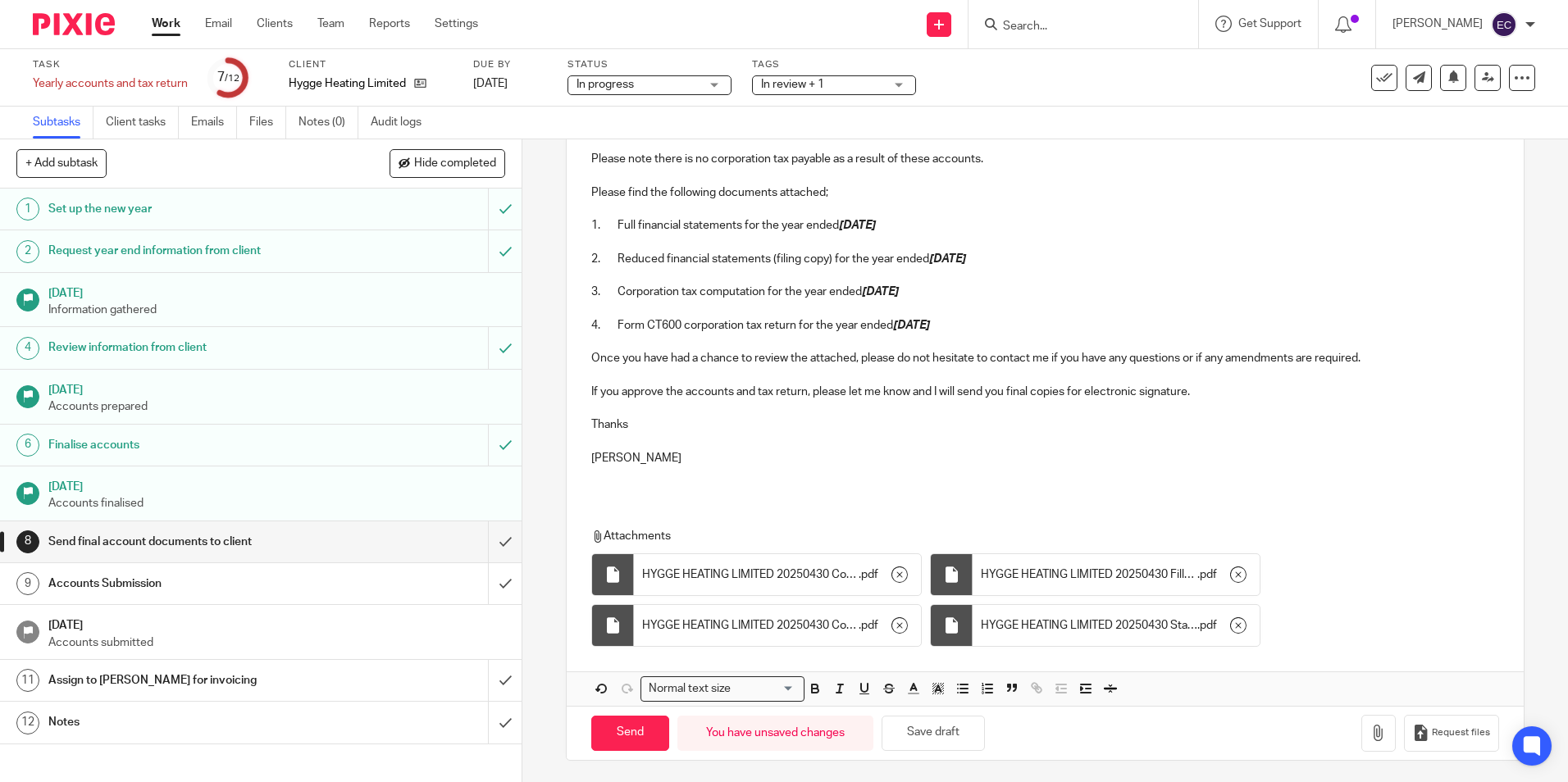
scroll to position [299, 0]
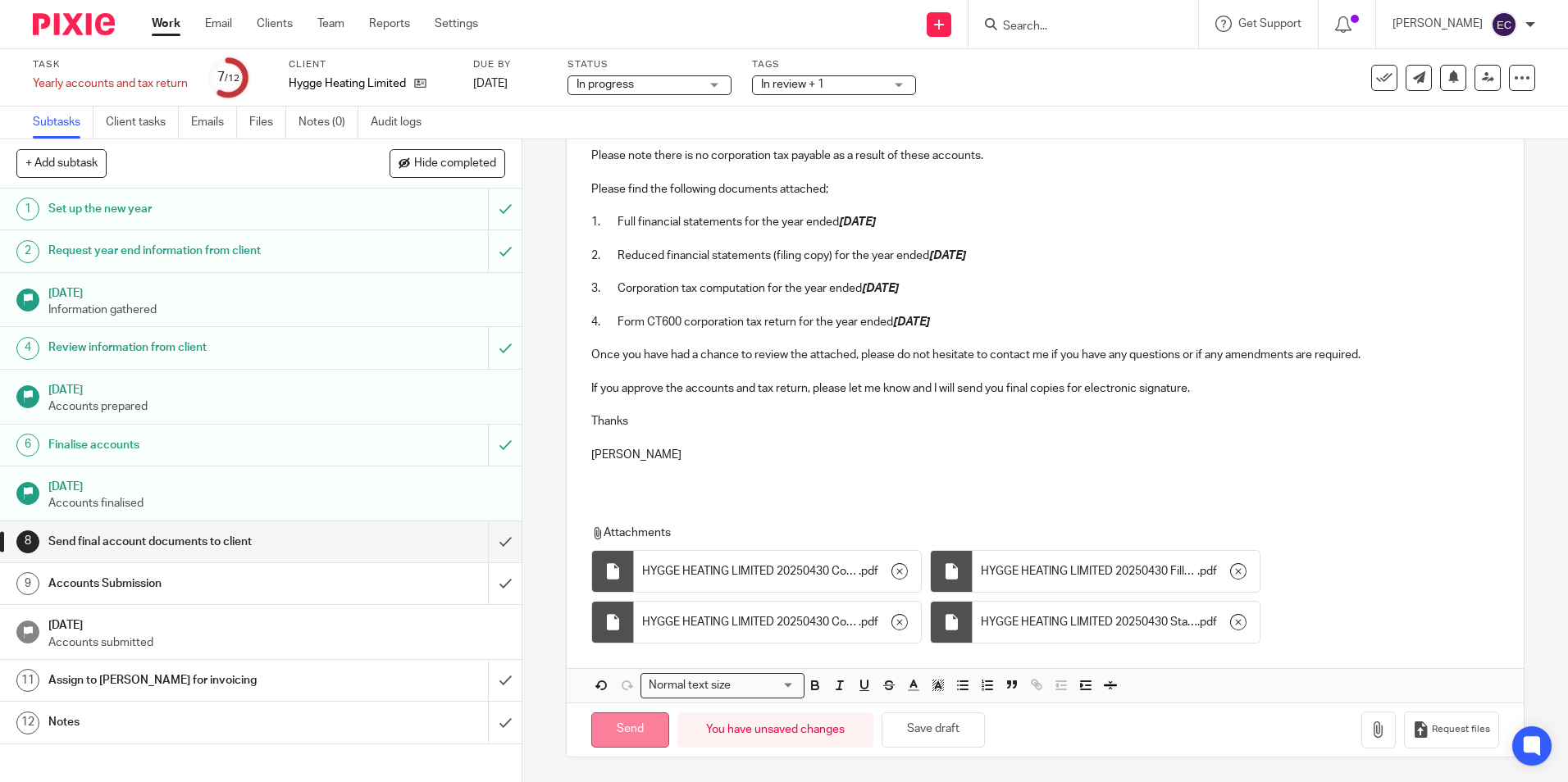
click at [620, 735] on input "Send" at bounding box center [630, 729] width 78 height 35
click at [835, 83] on span "In review + 1" at bounding box center [823, 85] width 123 height 17
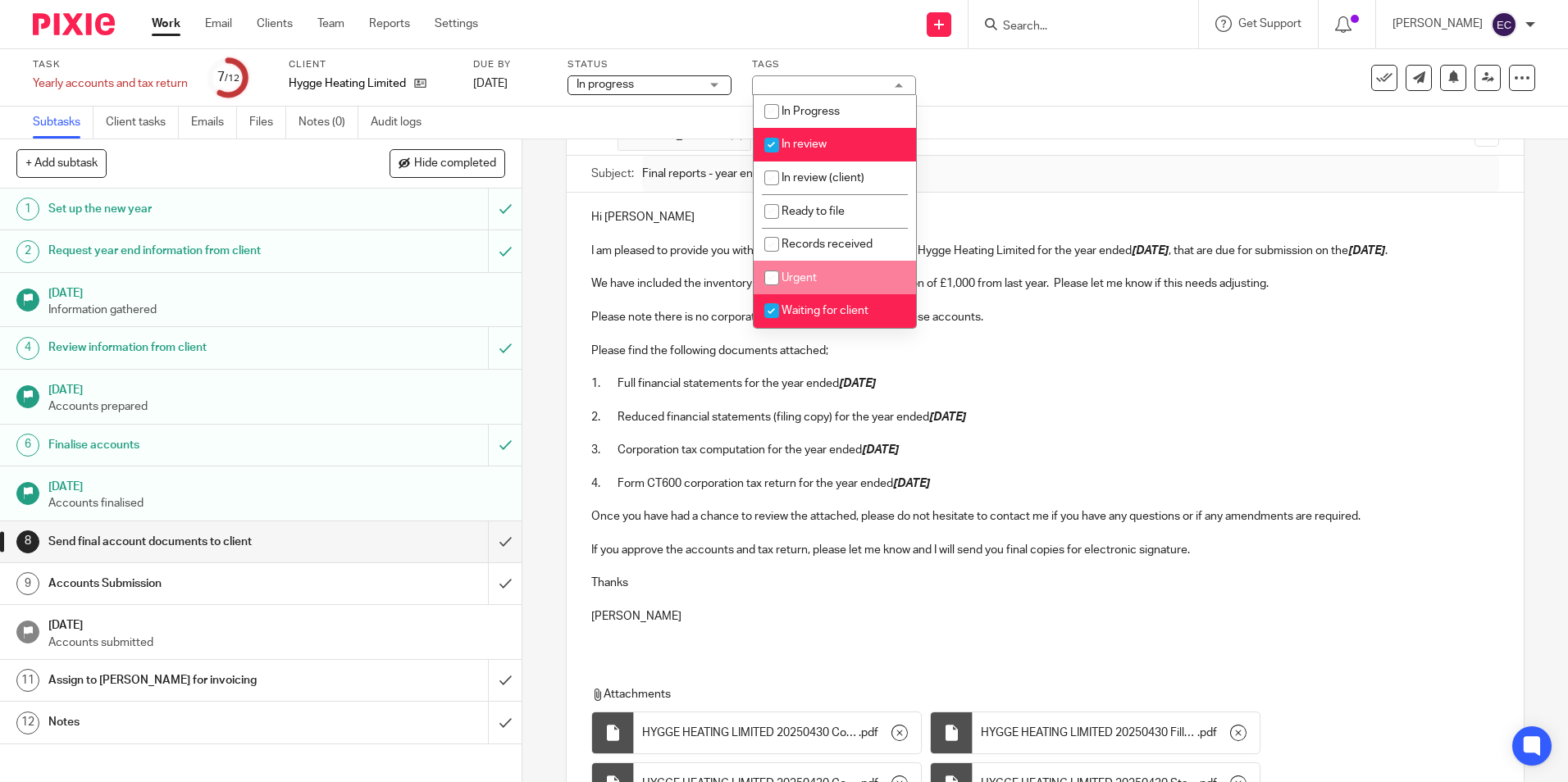
scroll to position [135, 0]
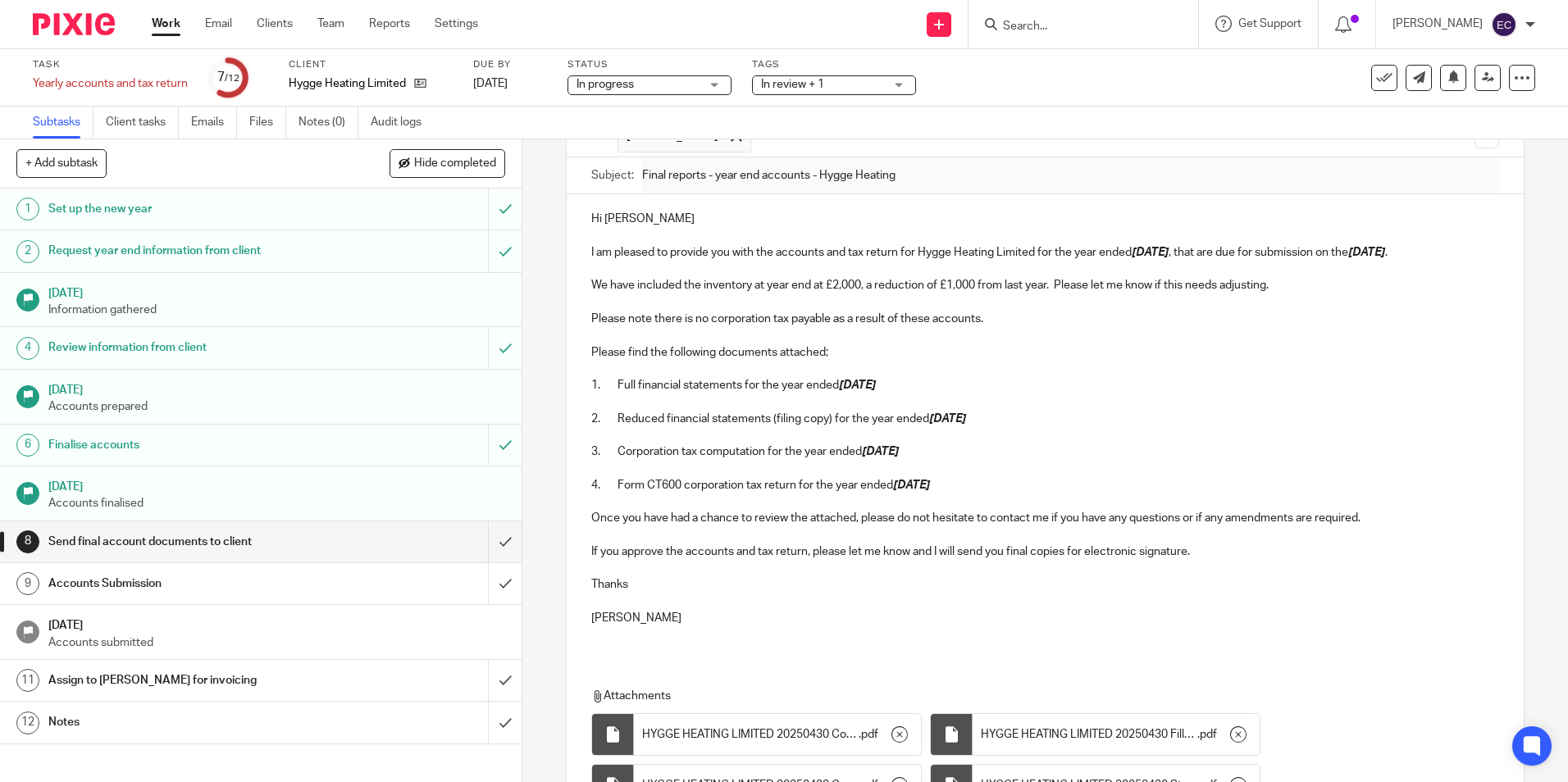
click at [680, 85] on span "In progress" at bounding box center [638, 85] width 123 height 17
click at [878, 237] on p at bounding box center [1045, 236] width 907 height 16
type input "Sent"
click at [172, 29] on link "Work" at bounding box center [166, 24] width 28 height 16
